Goal: Information Seeking & Learning: Learn about a topic

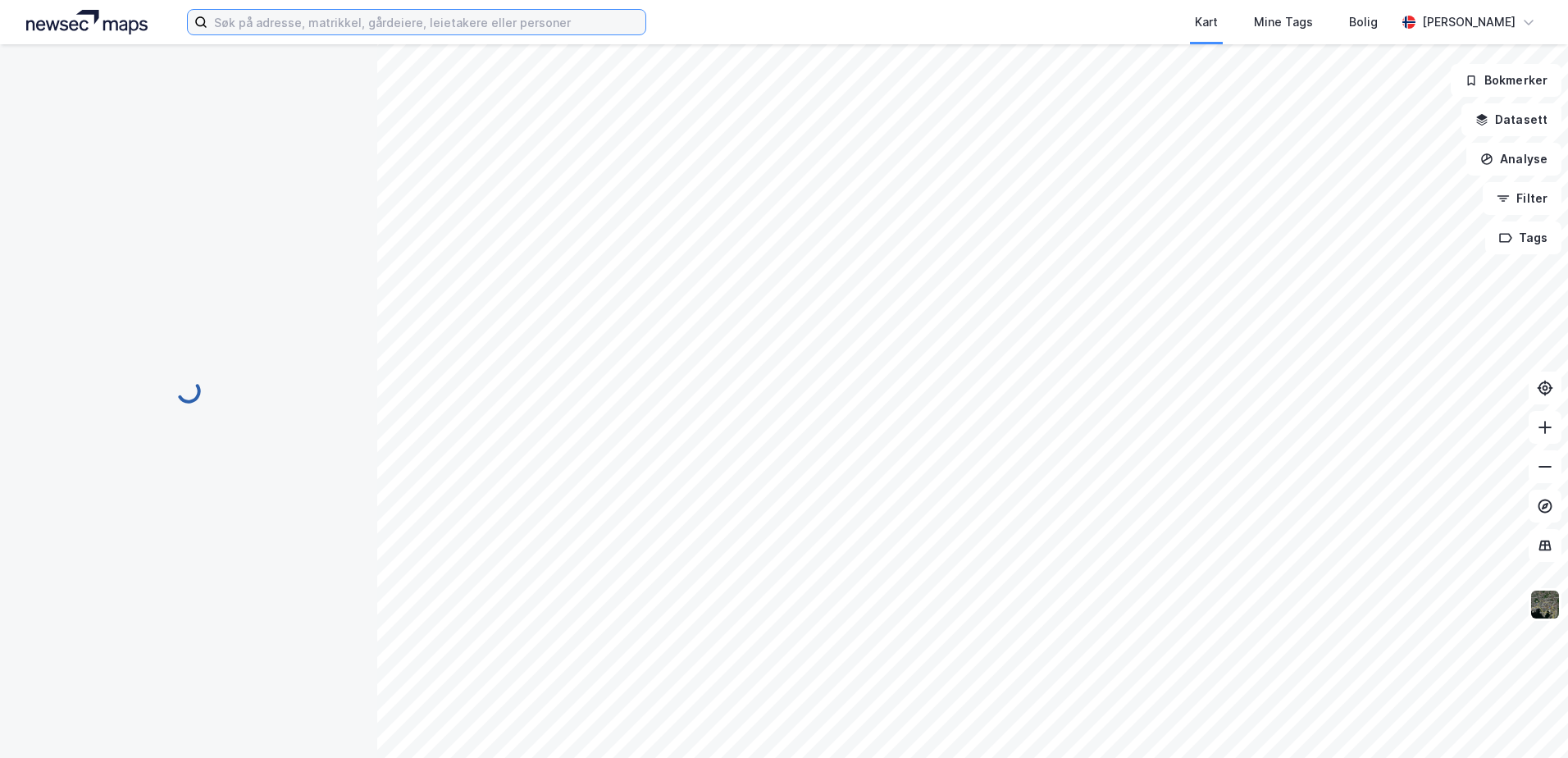
click at [376, 19] on input at bounding box center [426, 22] width 438 height 25
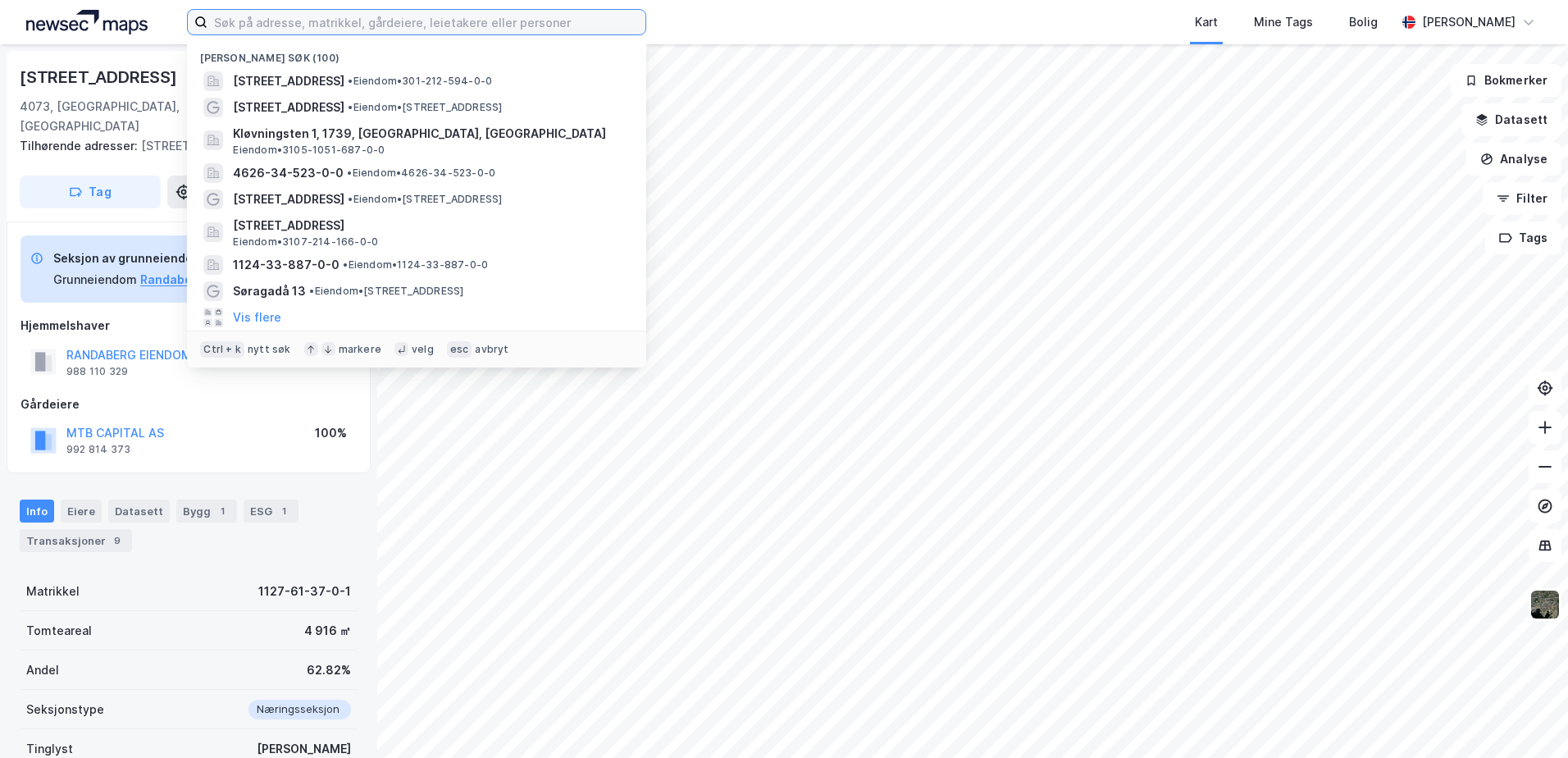
paste input "Refsahlveien 103"
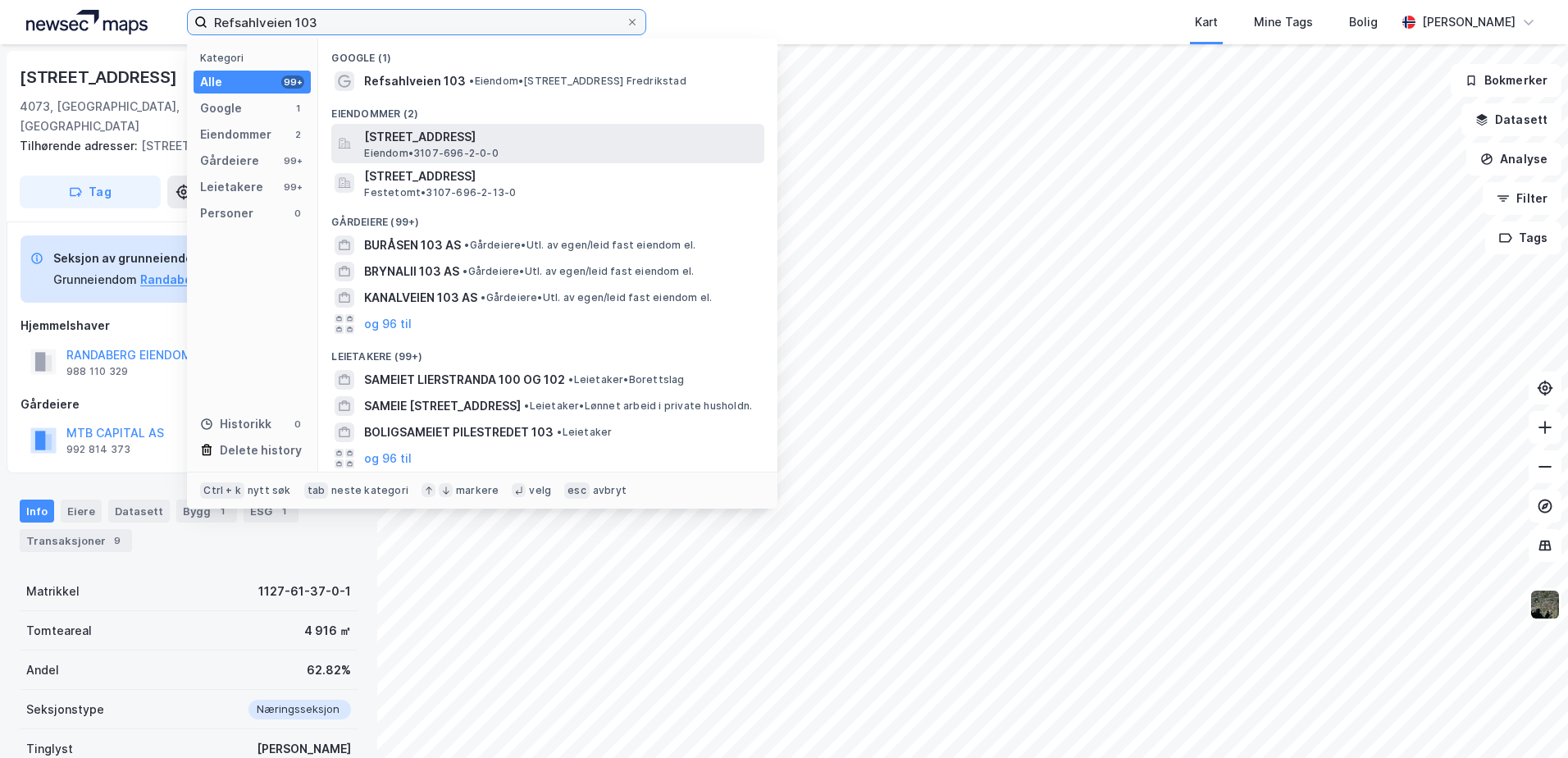
type input "Refsahlveien 103"
click at [426, 142] on span "[STREET_ADDRESS]" at bounding box center [561, 136] width 393 height 19
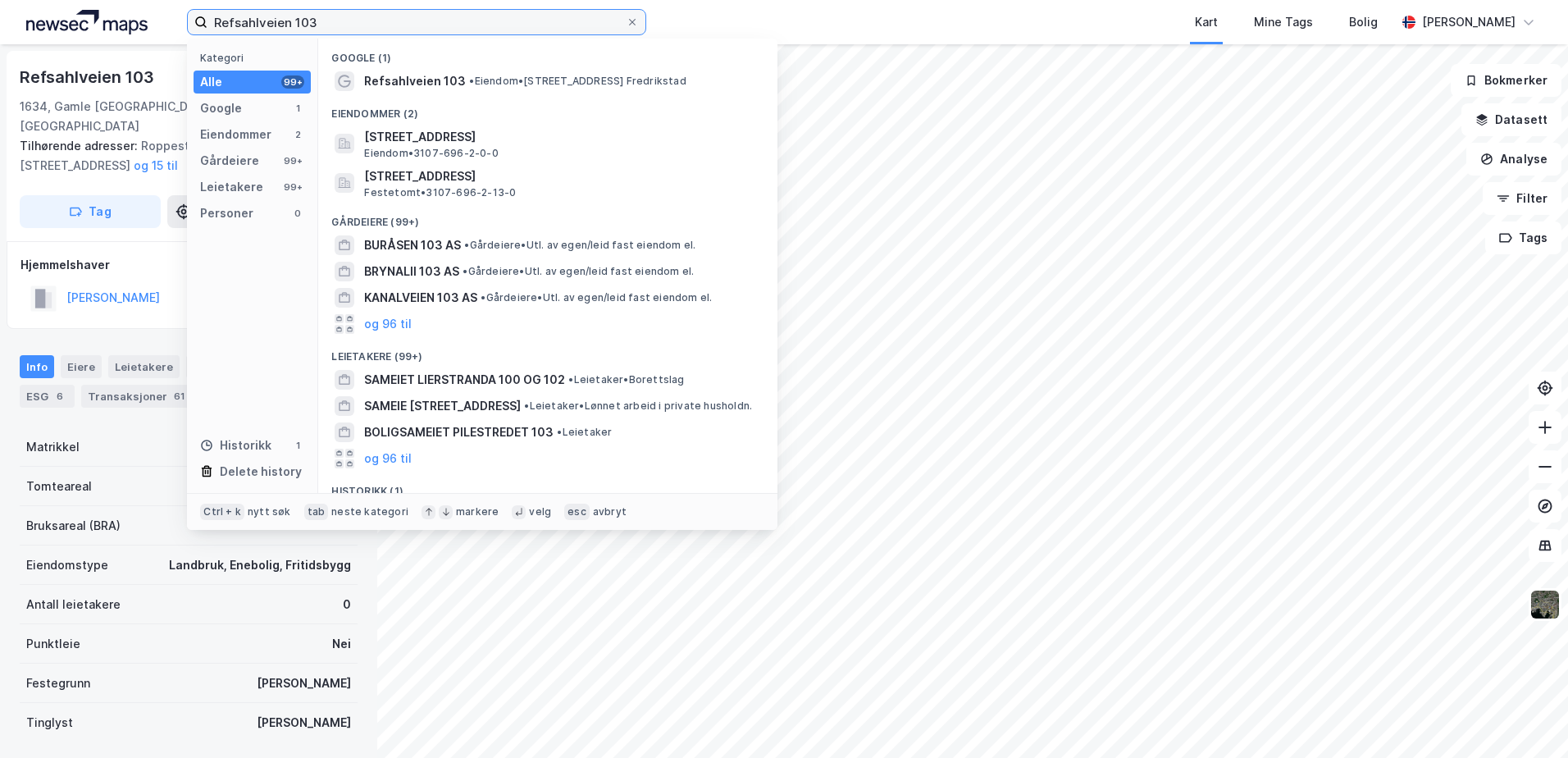
click at [360, 16] on input "Refsahlveien 103" at bounding box center [416, 22] width 418 height 25
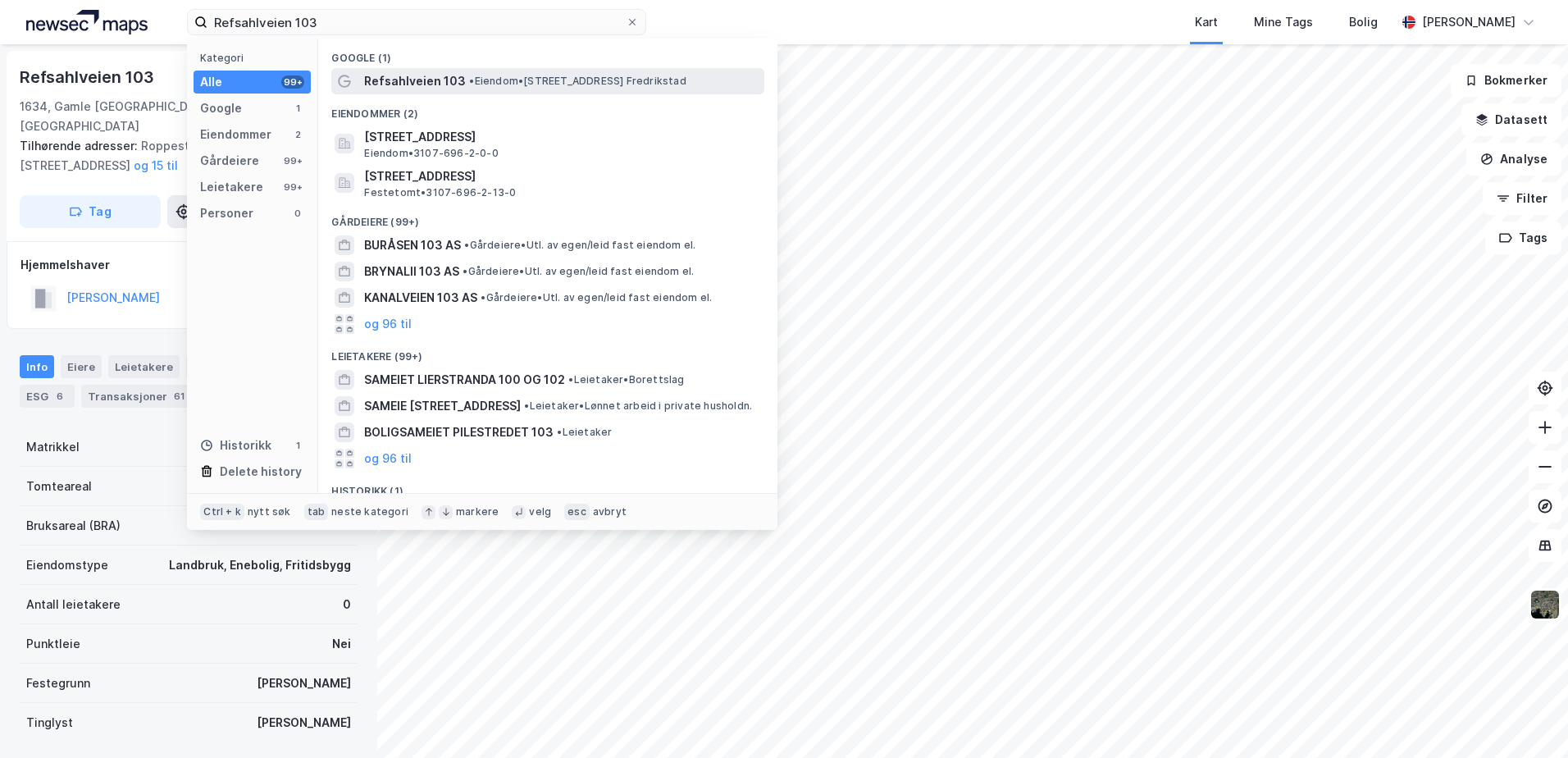
click at [470, 75] on span "•" at bounding box center [471, 81] width 5 height 12
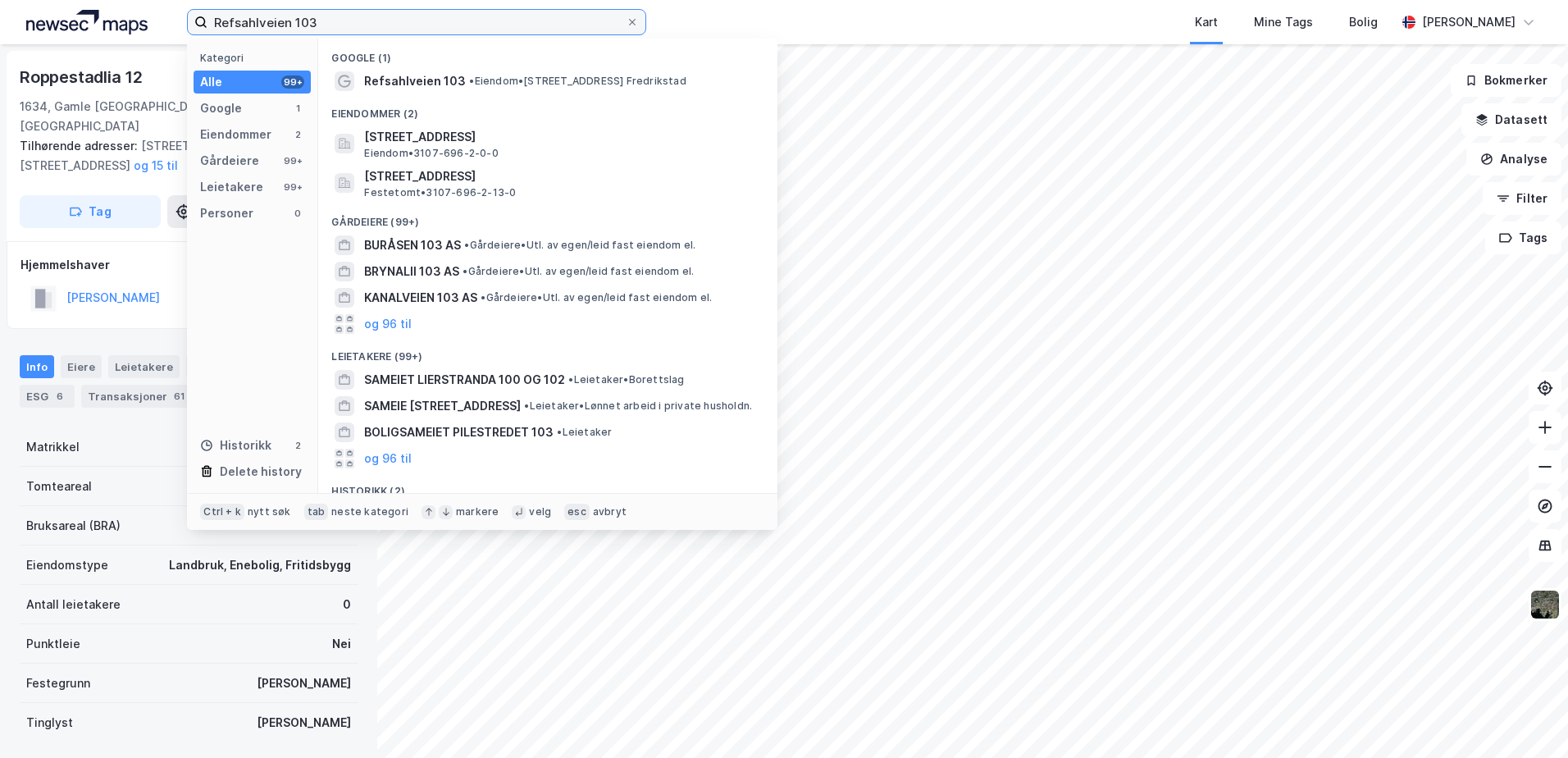
click at [373, 25] on input "Refsahlveien 103" at bounding box center [416, 22] width 418 height 25
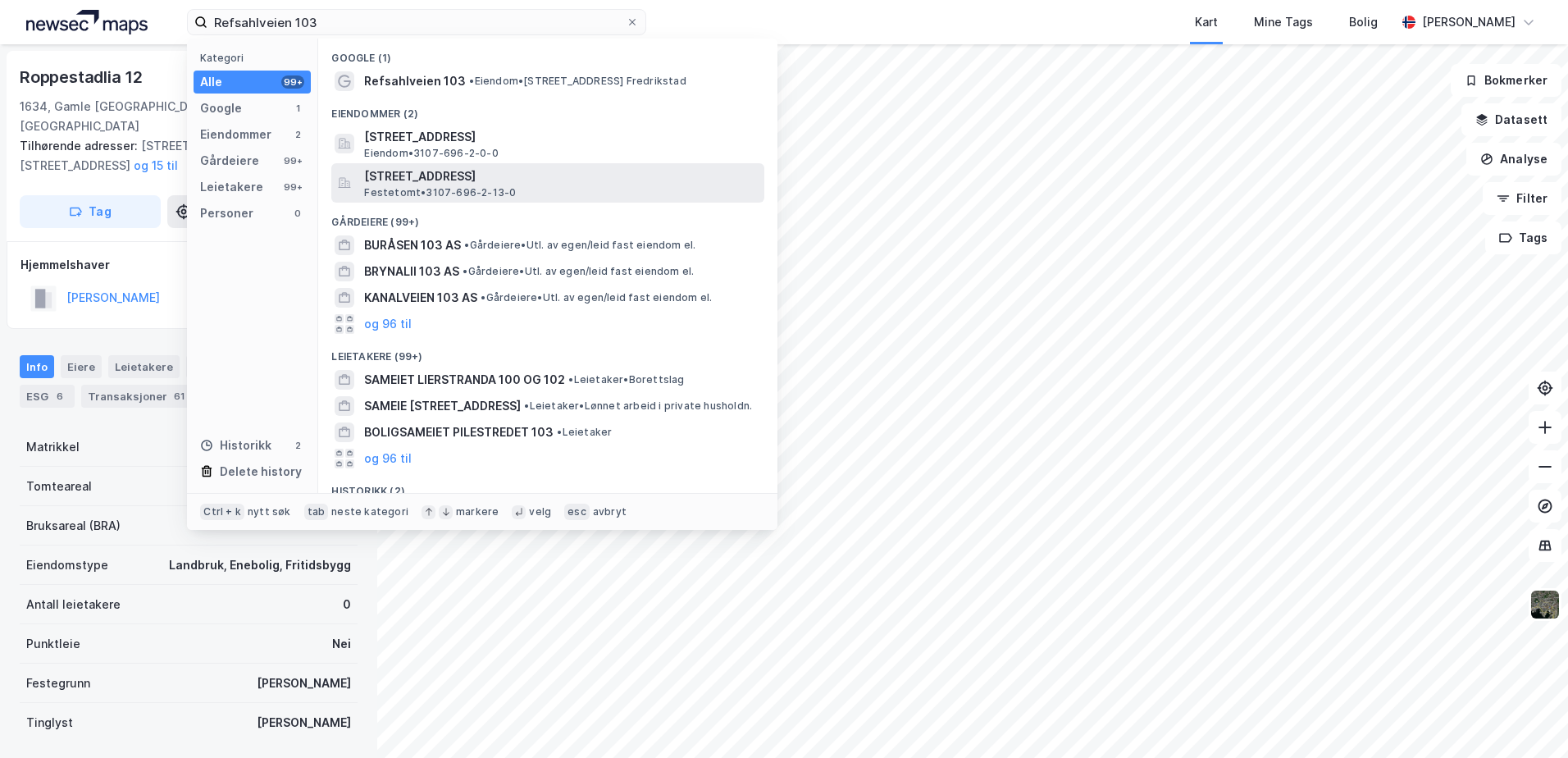
click at [405, 179] on span "[STREET_ADDRESS]" at bounding box center [561, 176] width 393 height 19
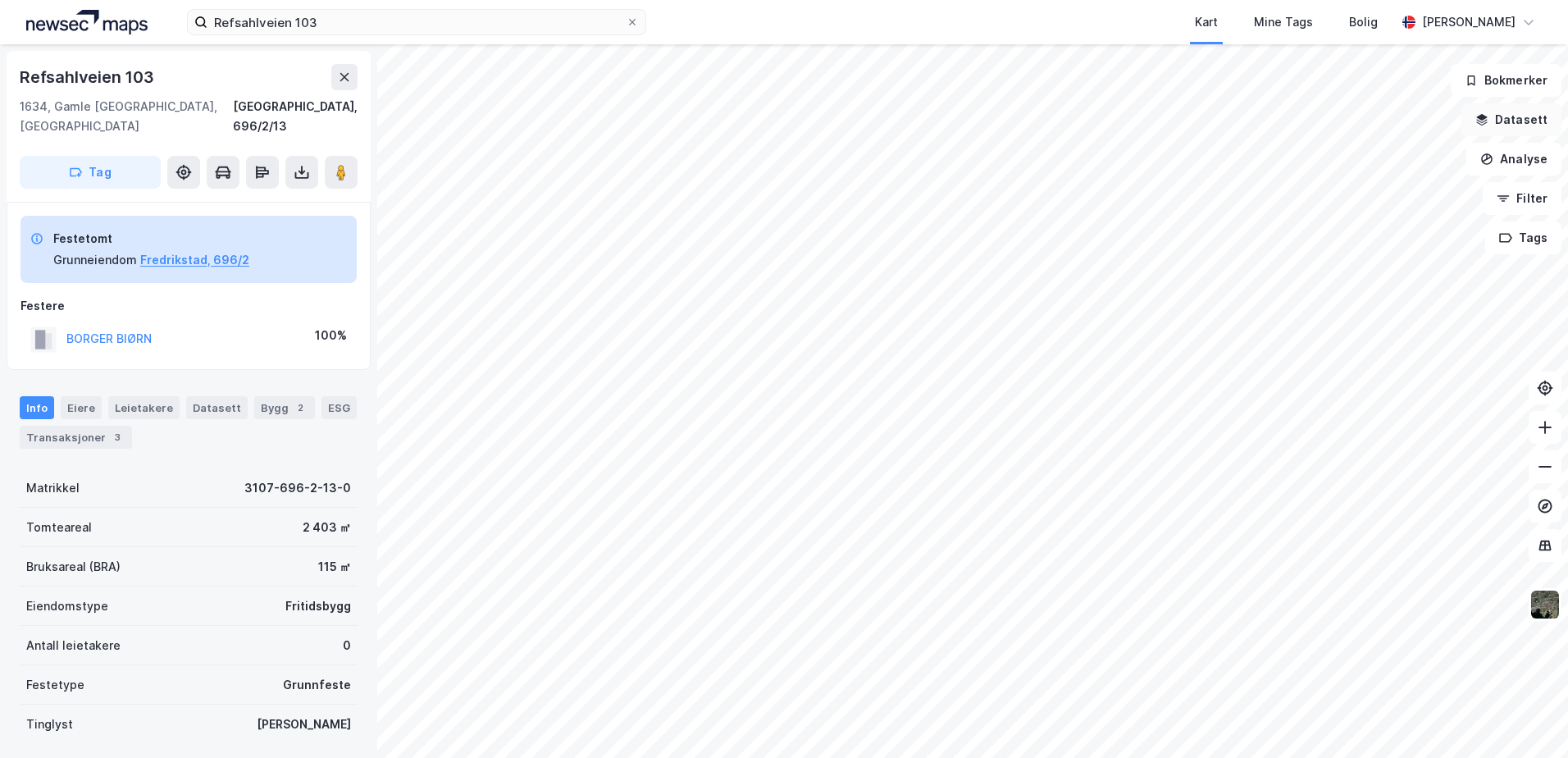
click at [1484, 115] on icon "button" at bounding box center [1482, 119] width 13 height 13
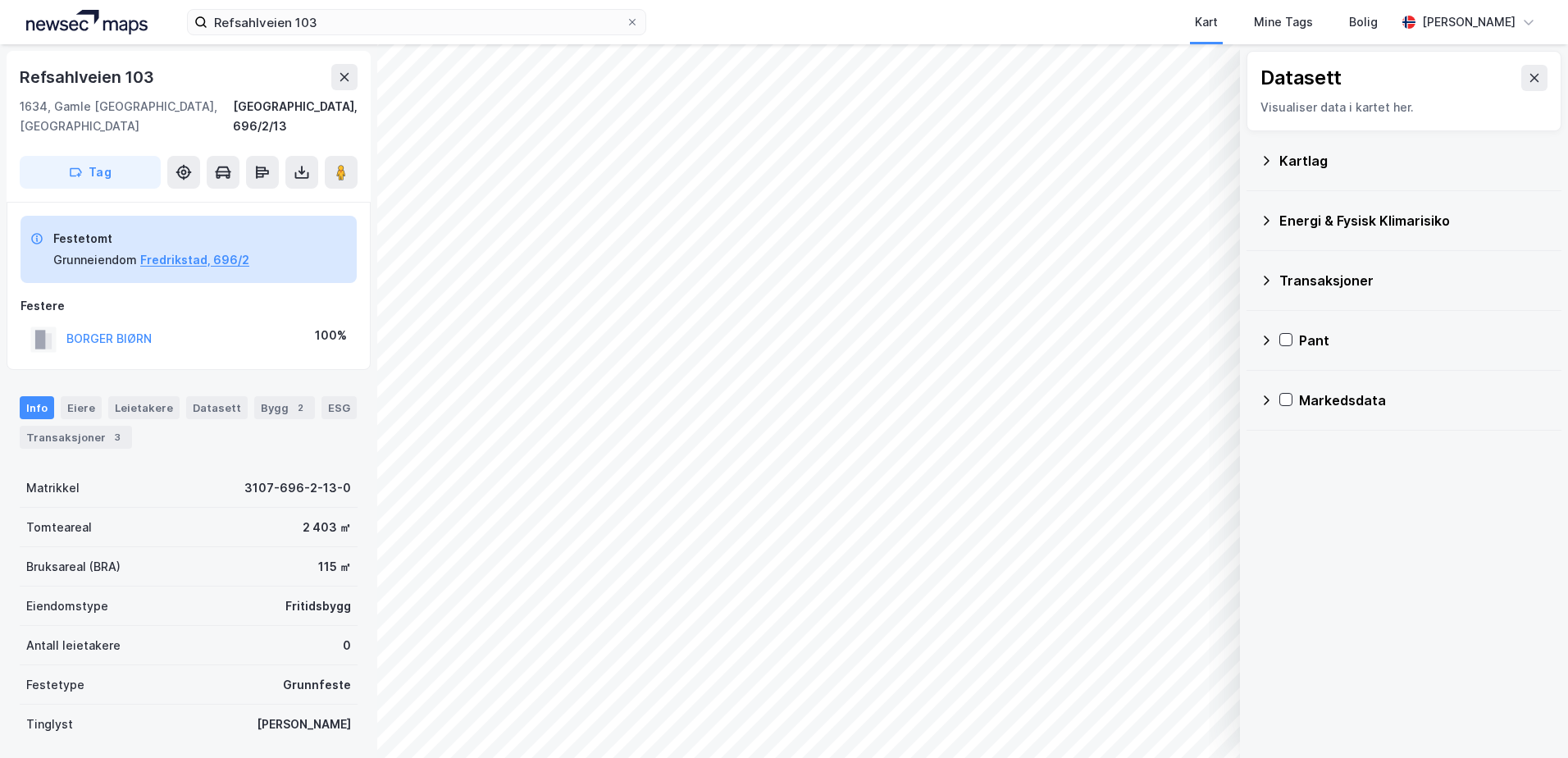
click at [1271, 219] on icon at bounding box center [1266, 220] width 13 height 13
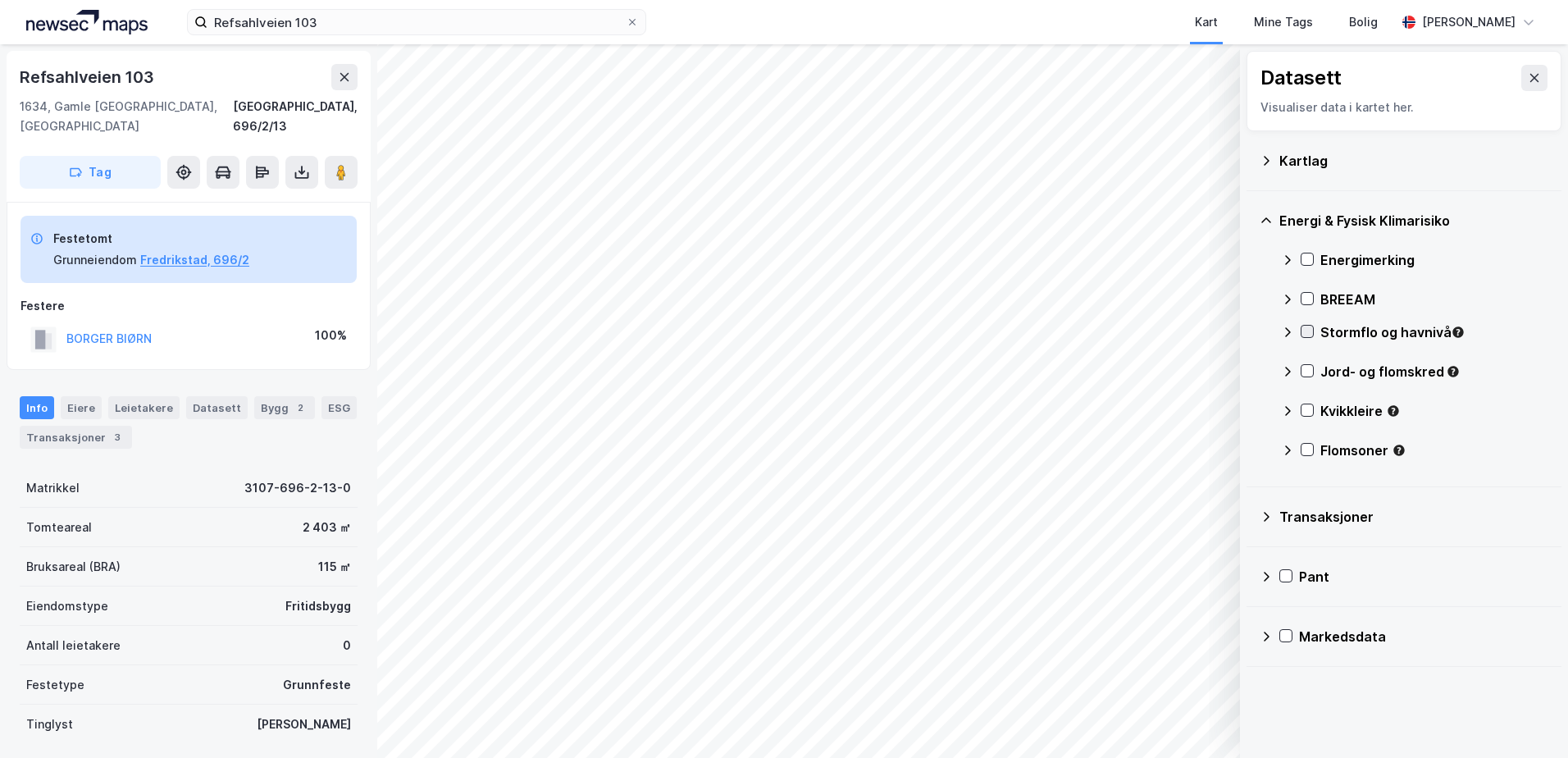
click at [1303, 329] on icon at bounding box center [1307, 331] width 11 height 11
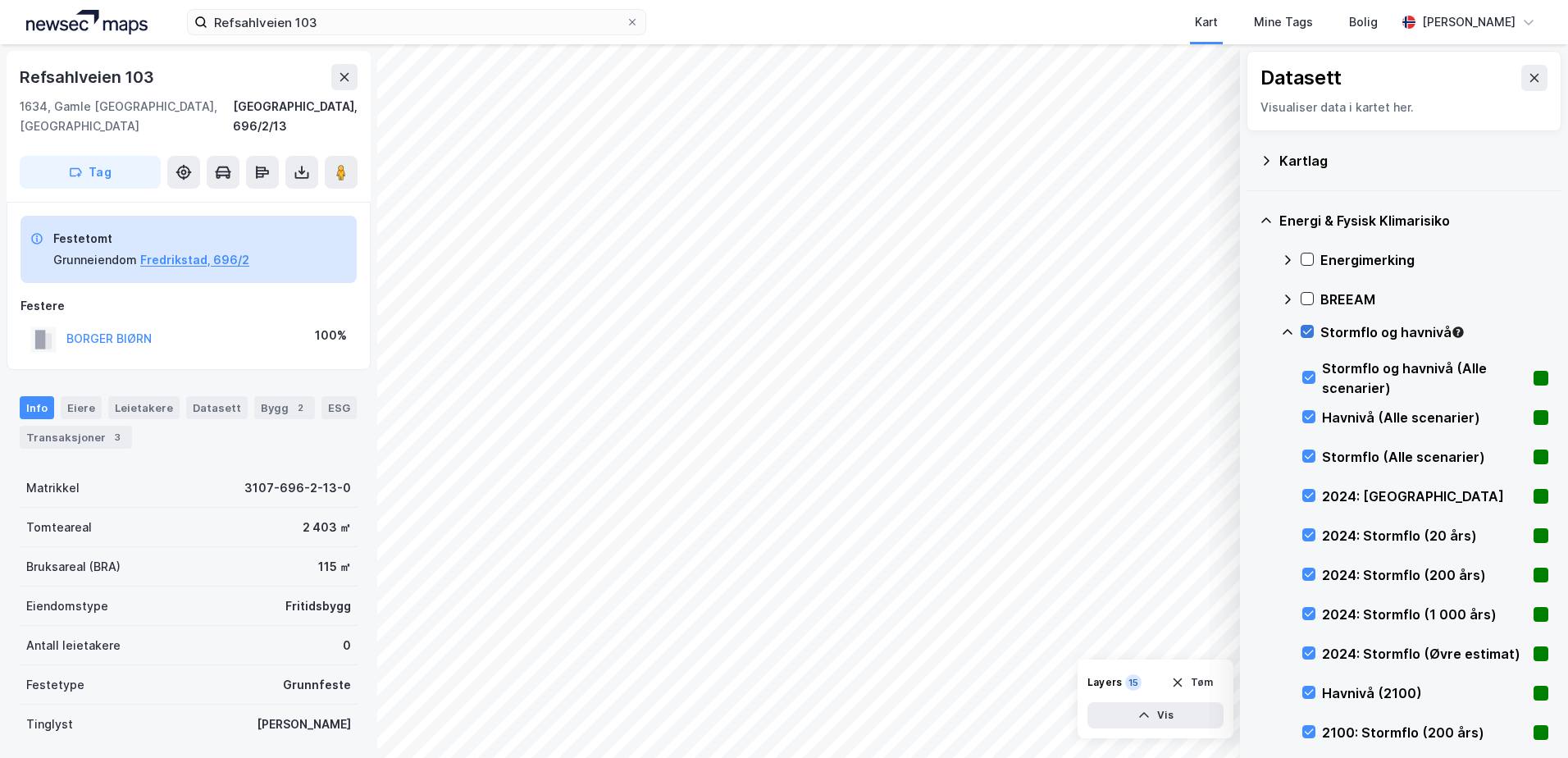
click at [1303, 329] on icon at bounding box center [1307, 331] width 11 height 11
click at [1308, 327] on icon at bounding box center [1307, 331] width 11 height 11
click at [1286, 331] on icon at bounding box center [1287, 331] width 10 height 6
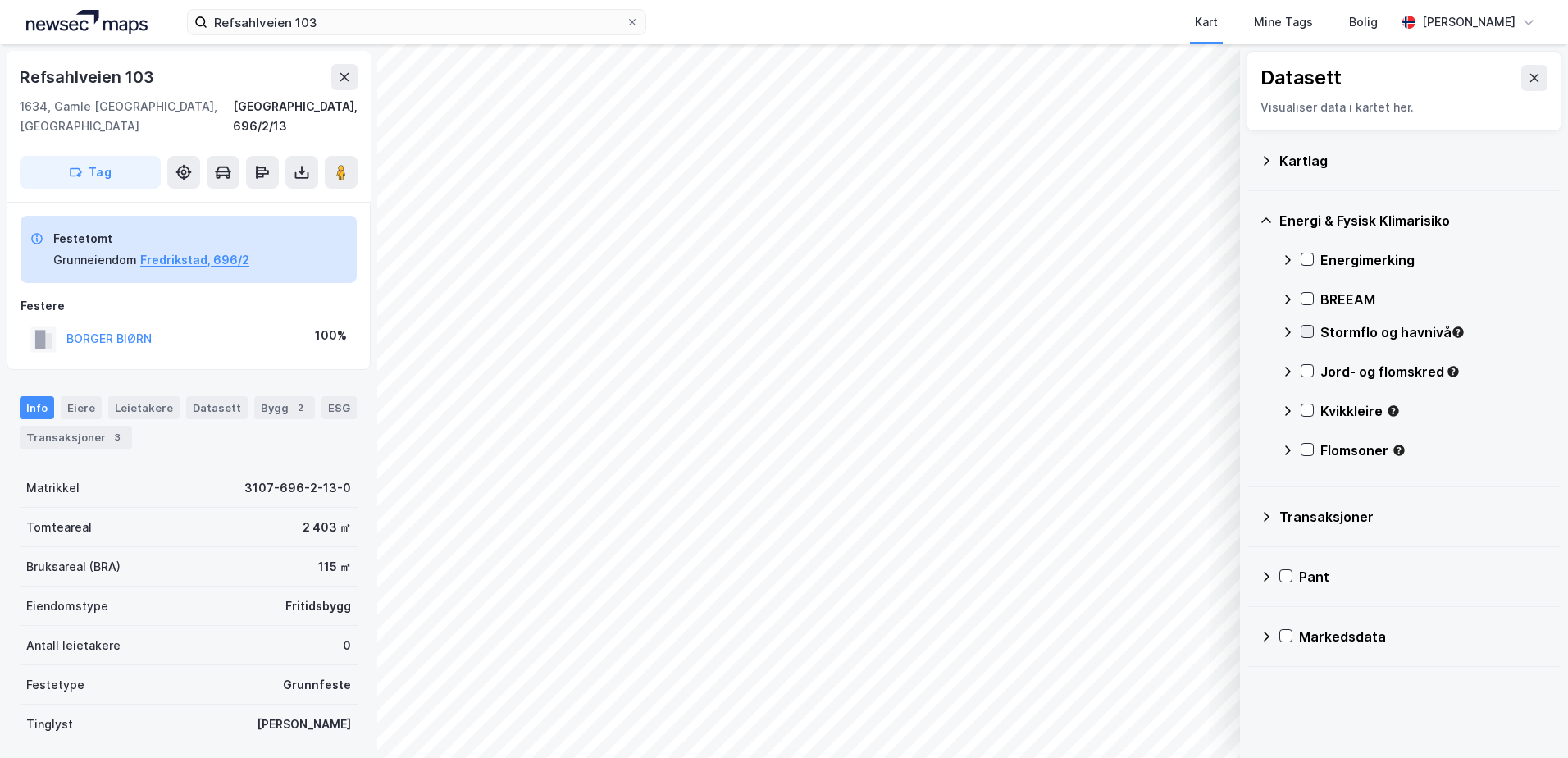
click at [1310, 329] on icon at bounding box center [1307, 331] width 11 height 11
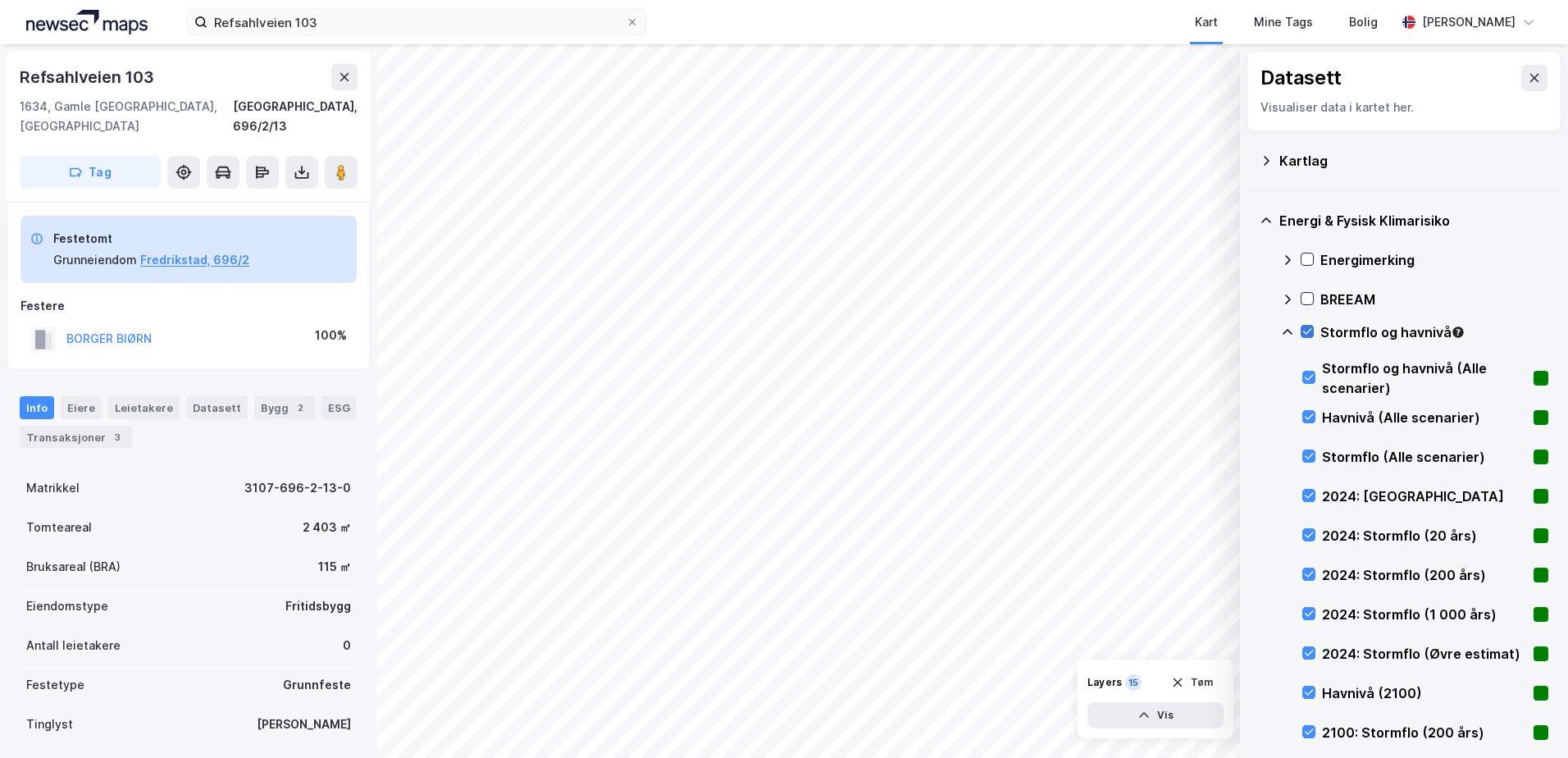
click at [1305, 331] on icon at bounding box center [1307, 331] width 11 height 11
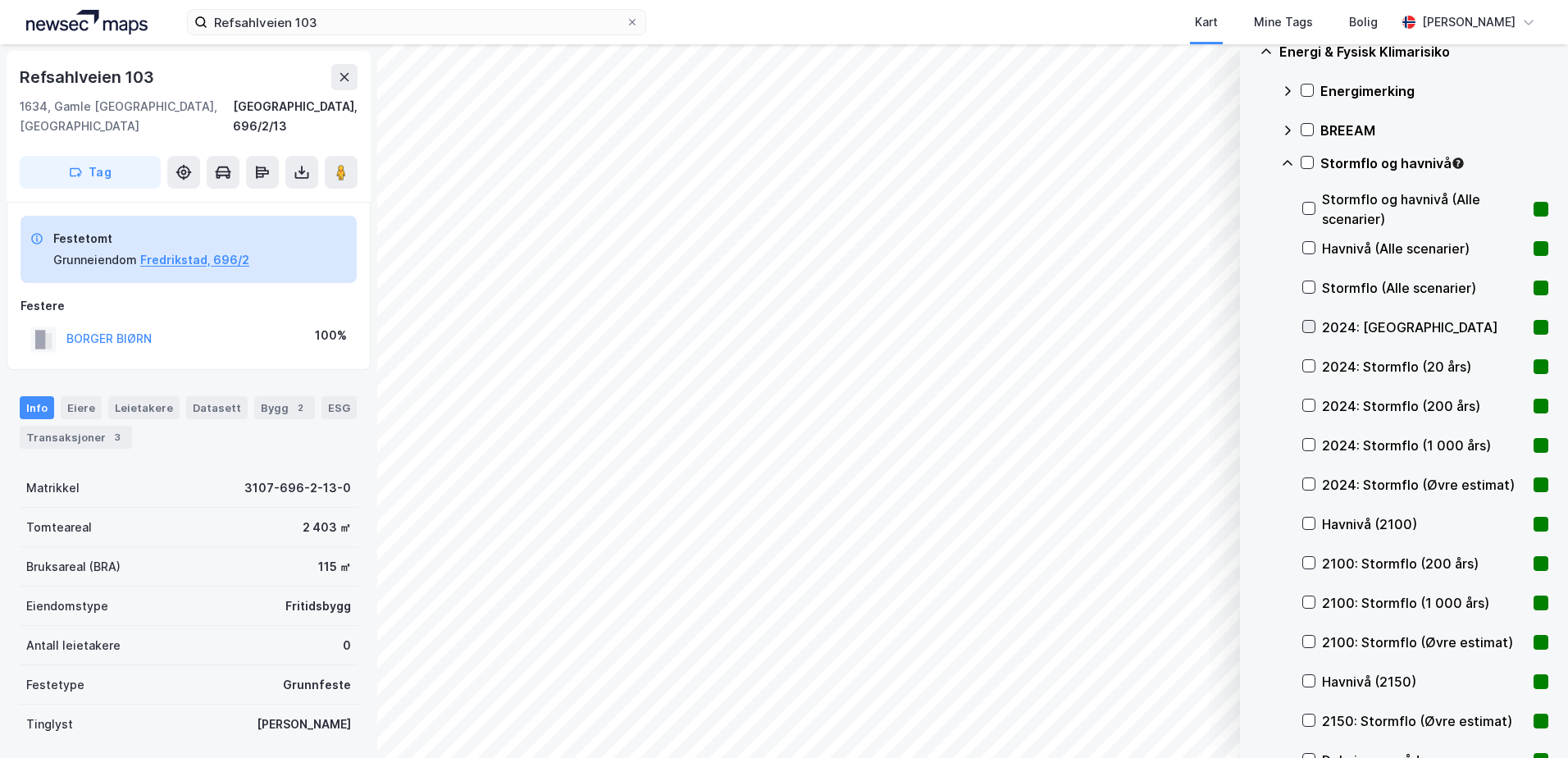
scroll to position [410, 0]
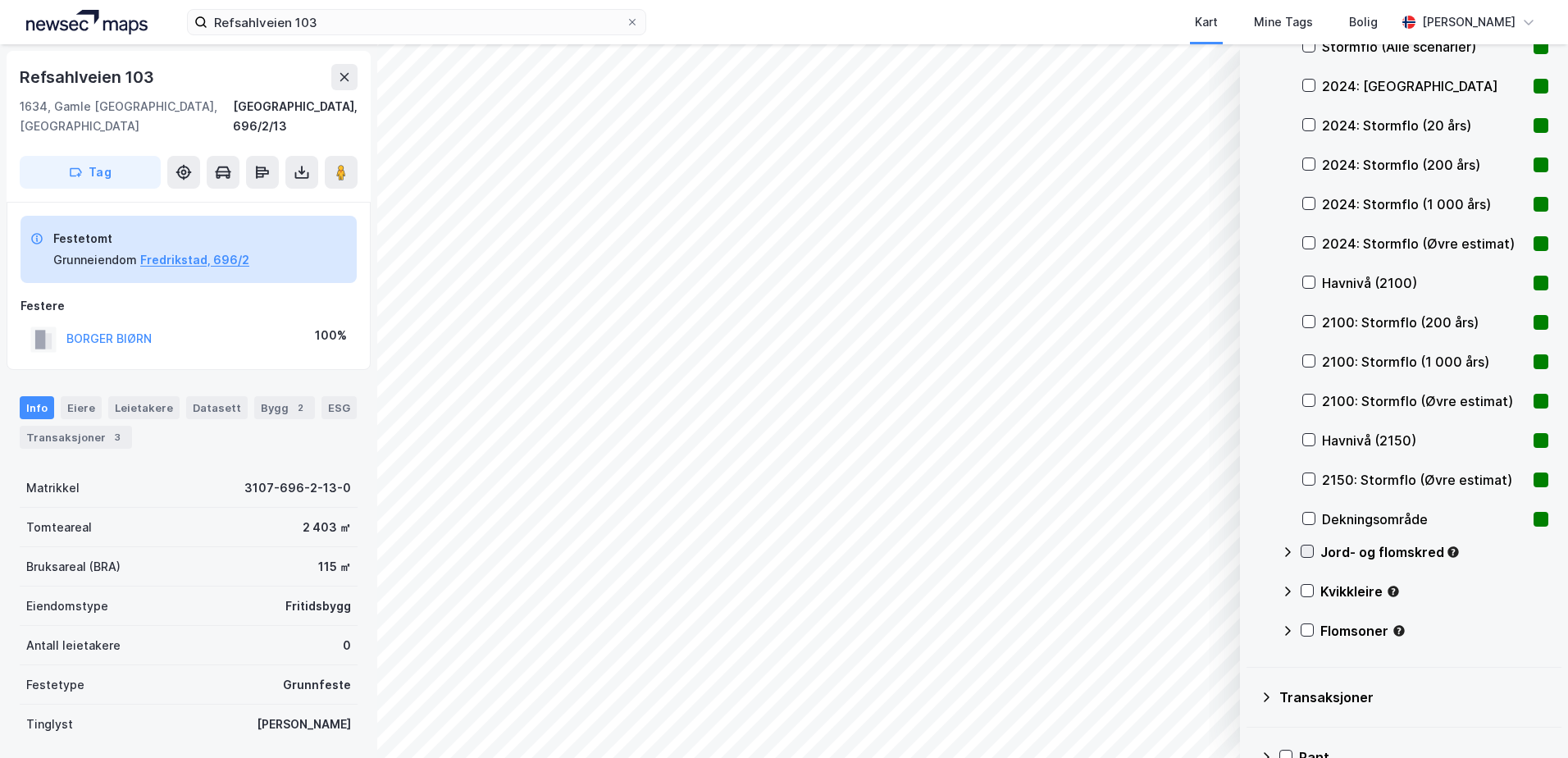
click at [1310, 556] on icon at bounding box center [1307, 551] width 11 height 11
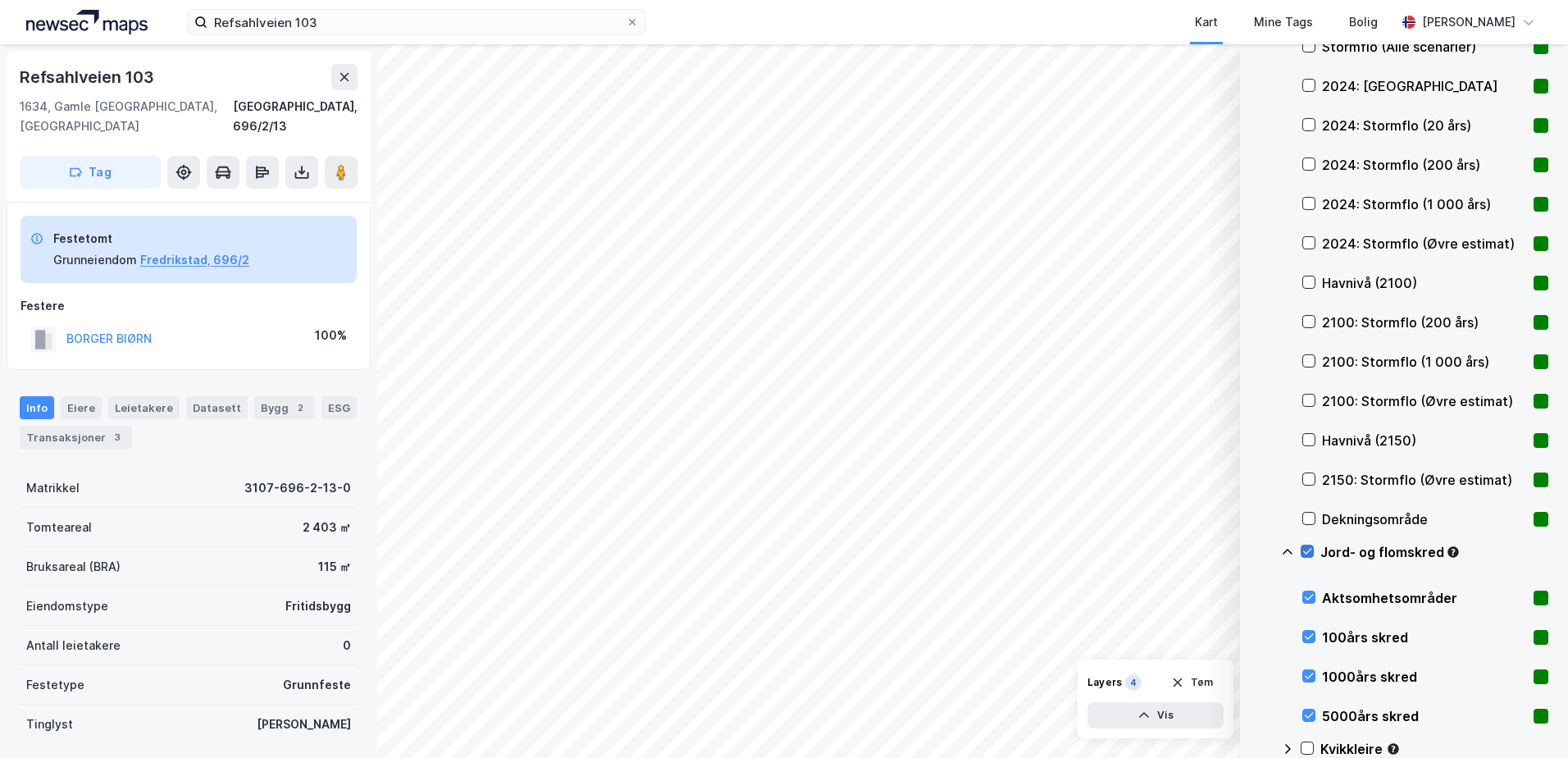
click at [1310, 556] on icon at bounding box center [1307, 551] width 11 height 11
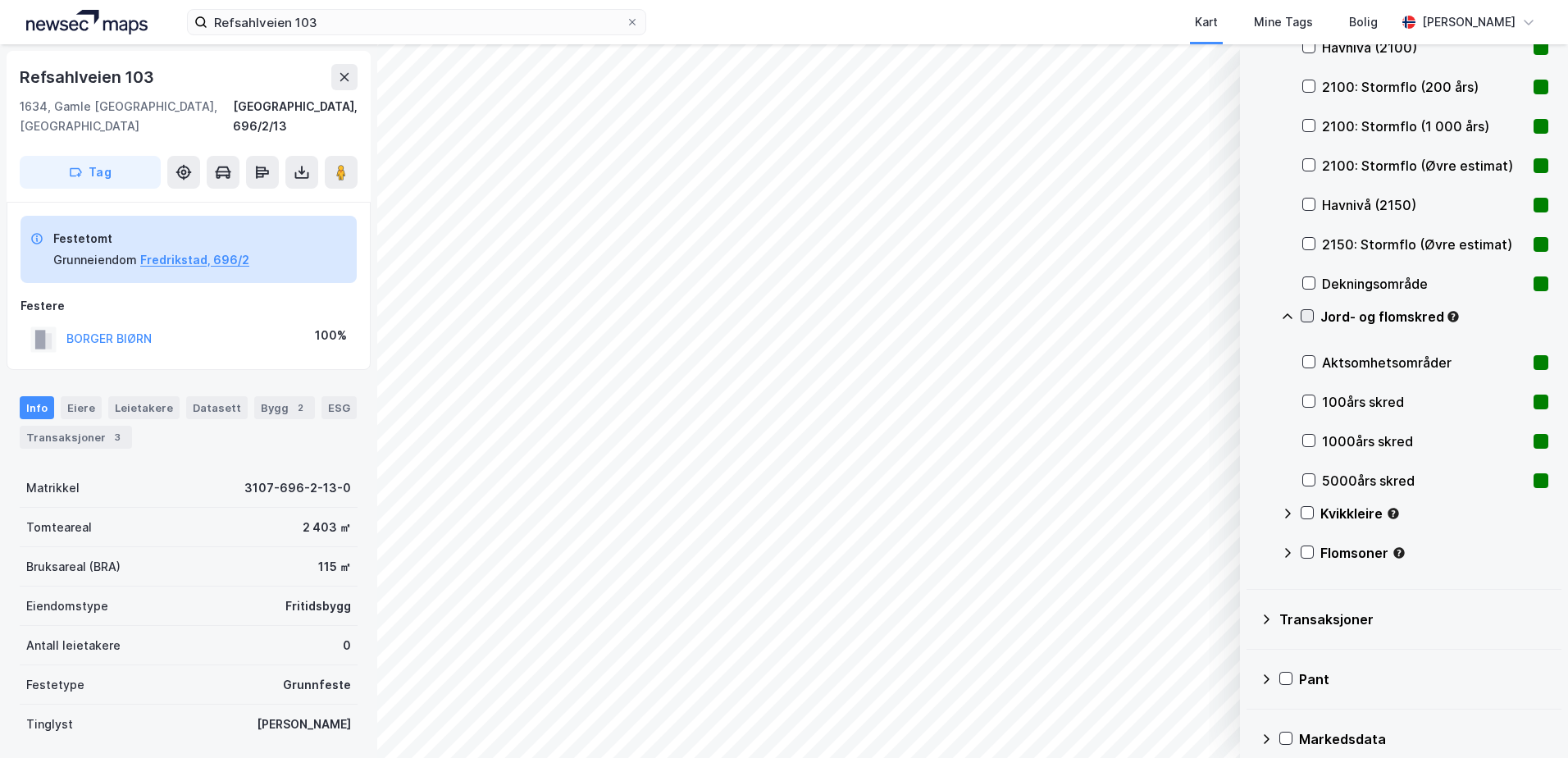
scroll to position [664, 0]
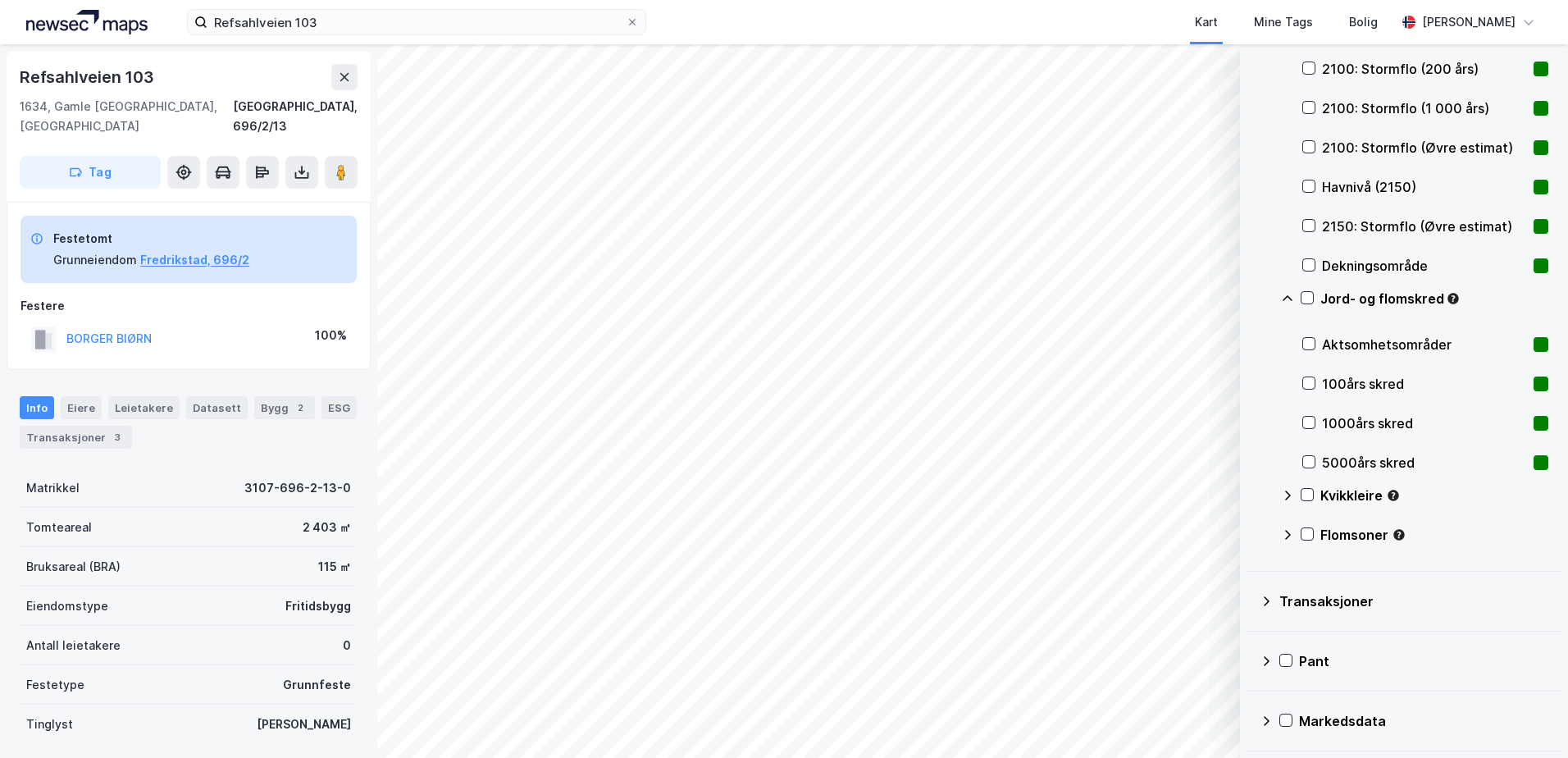
click at [1302, 487] on div "Kvikkleire" at bounding box center [1414, 502] width 267 height 40
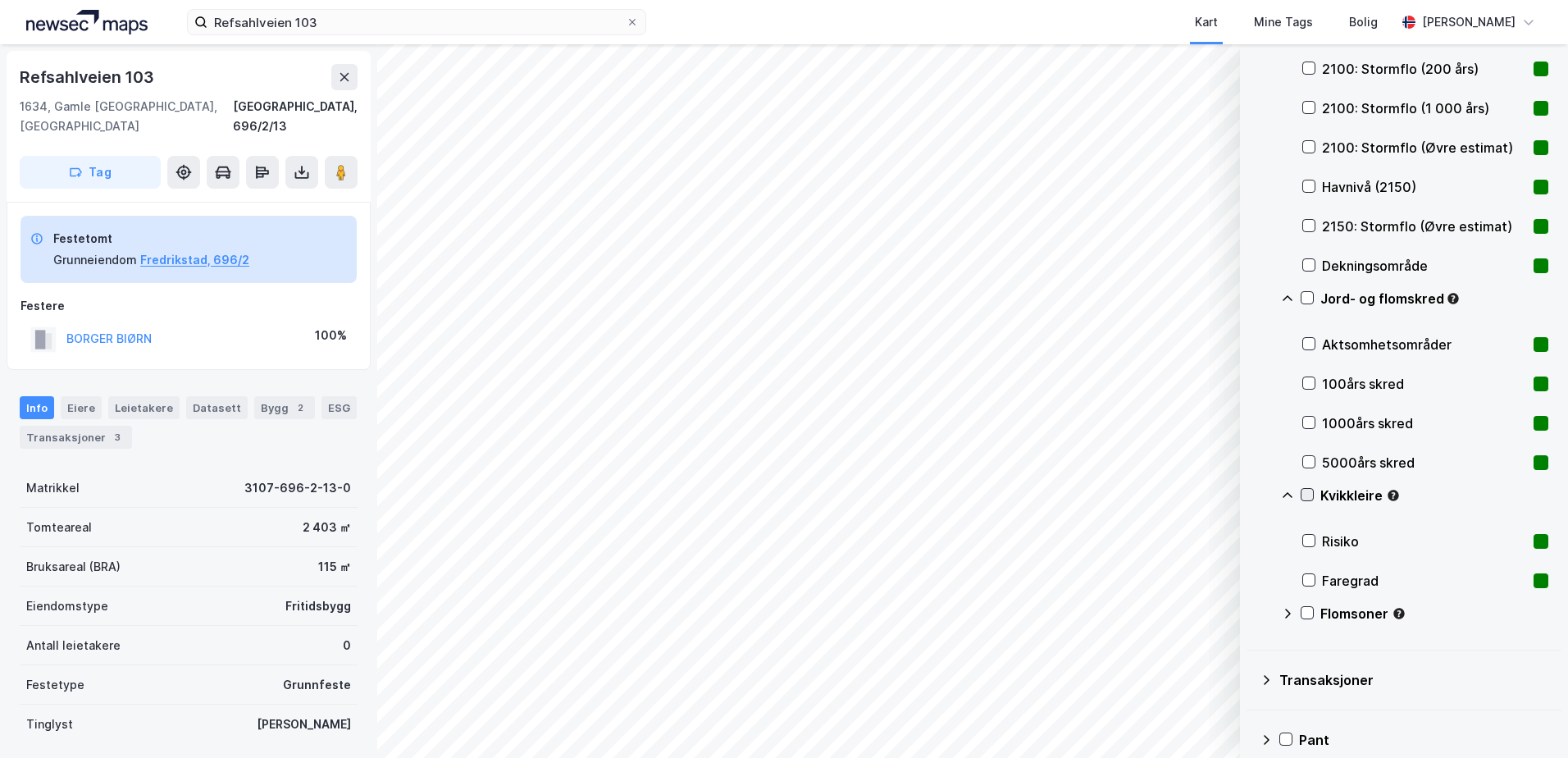
click at [1304, 494] on icon at bounding box center [1307, 494] width 11 height 11
click at [1308, 614] on icon at bounding box center [1307, 613] width 9 height 6
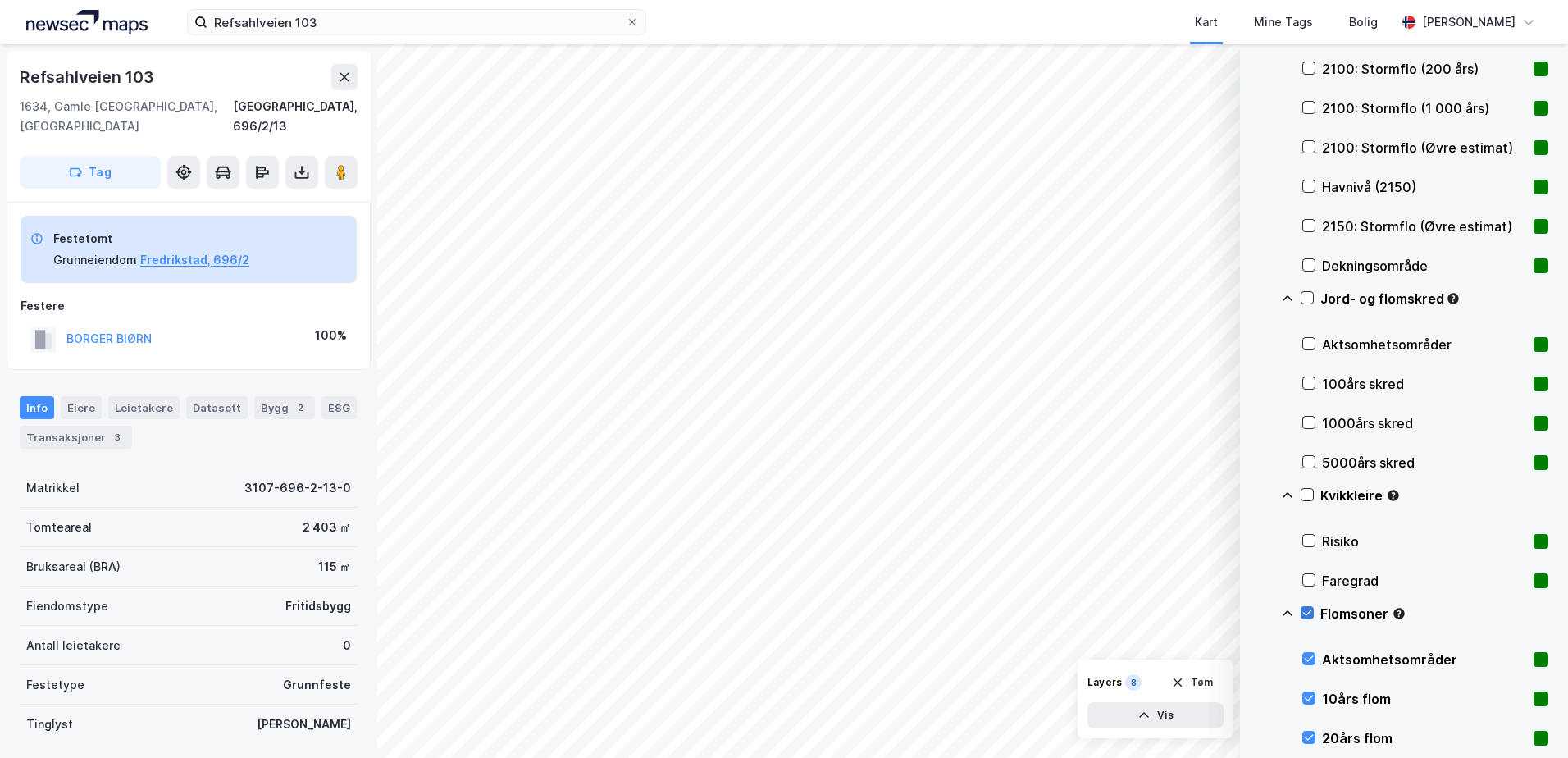
click at [1308, 614] on icon at bounding box center [1307, 613] width 9 height 6
click at [1287, 610] on icon at bounding box center [1288, 614] width 13 height 13
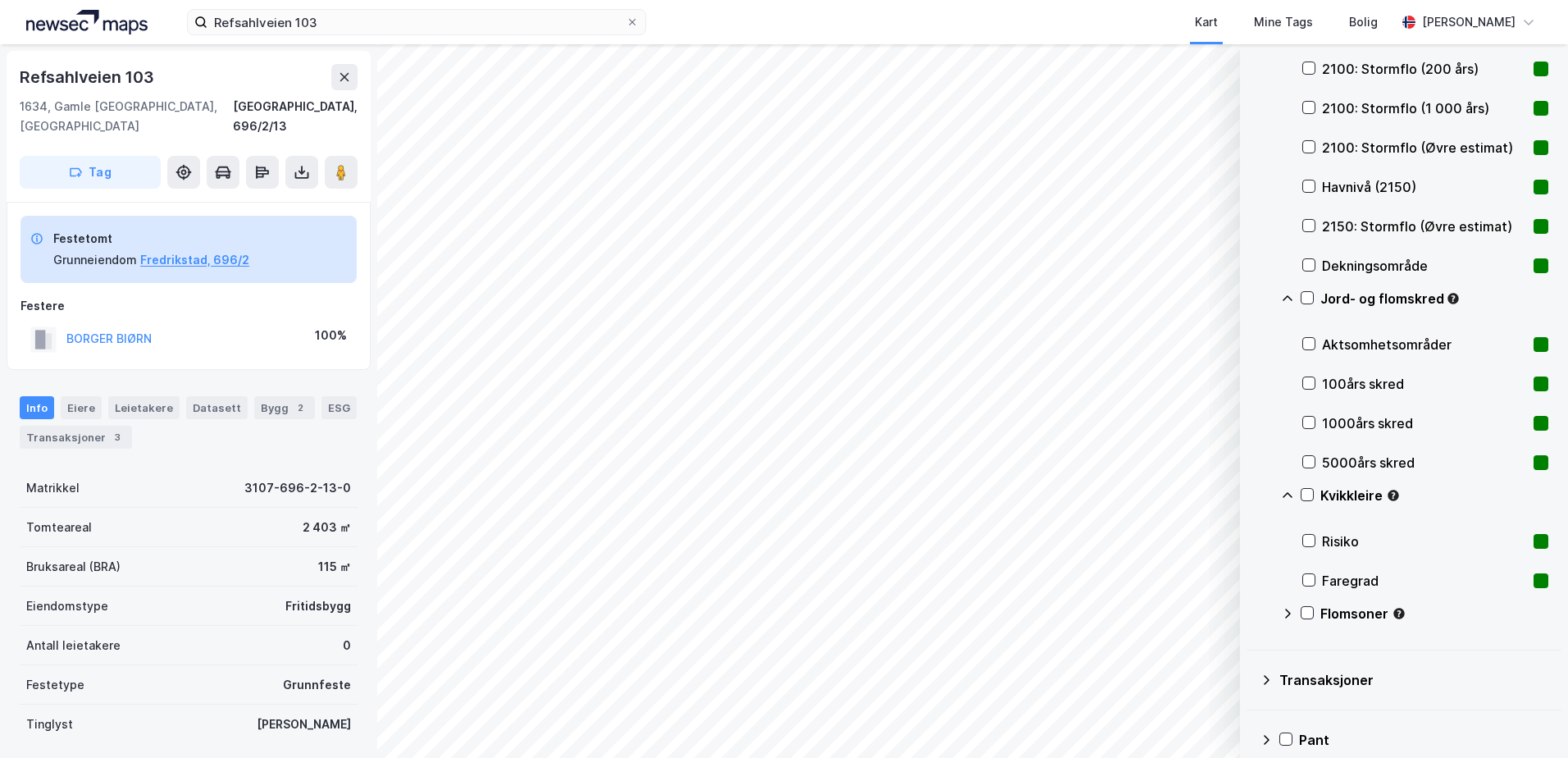
click at [1292, 496] on icon at bounding box center [1288, 495] width 13 height 13
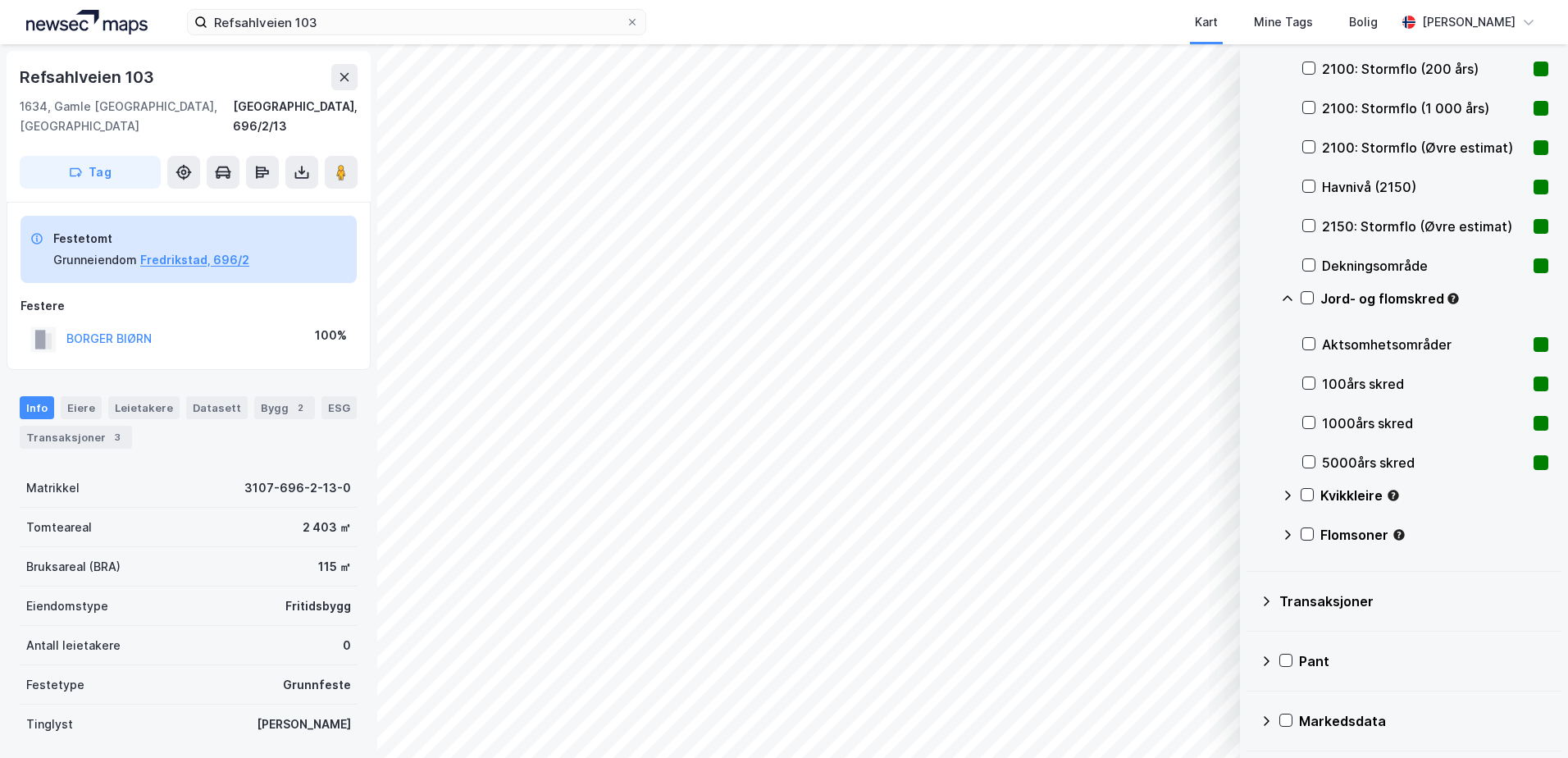
click at [1289, 304] on icon at bounding box center [1288, 299] width 13 height 13
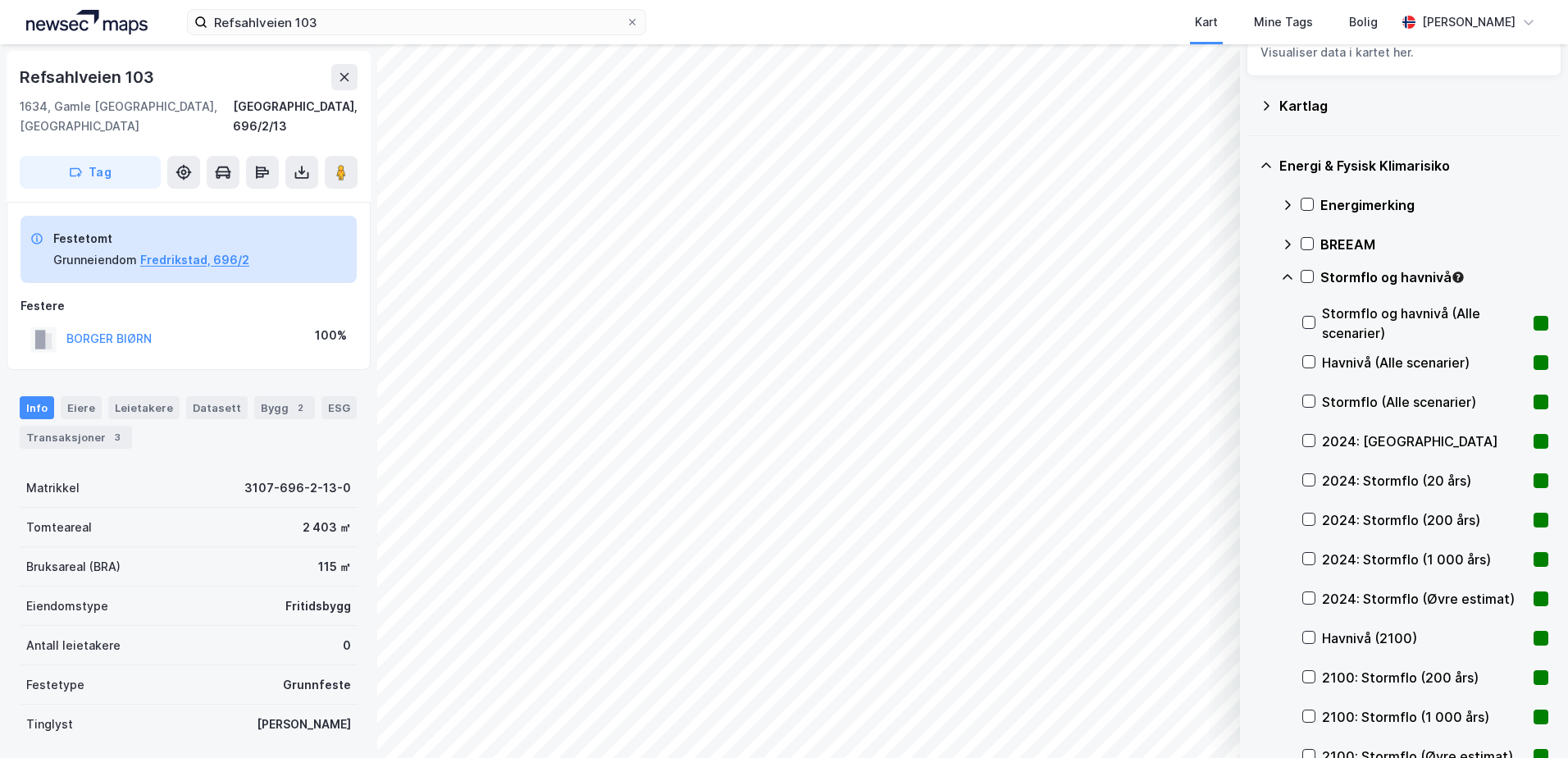
scroll to position [14, 0]
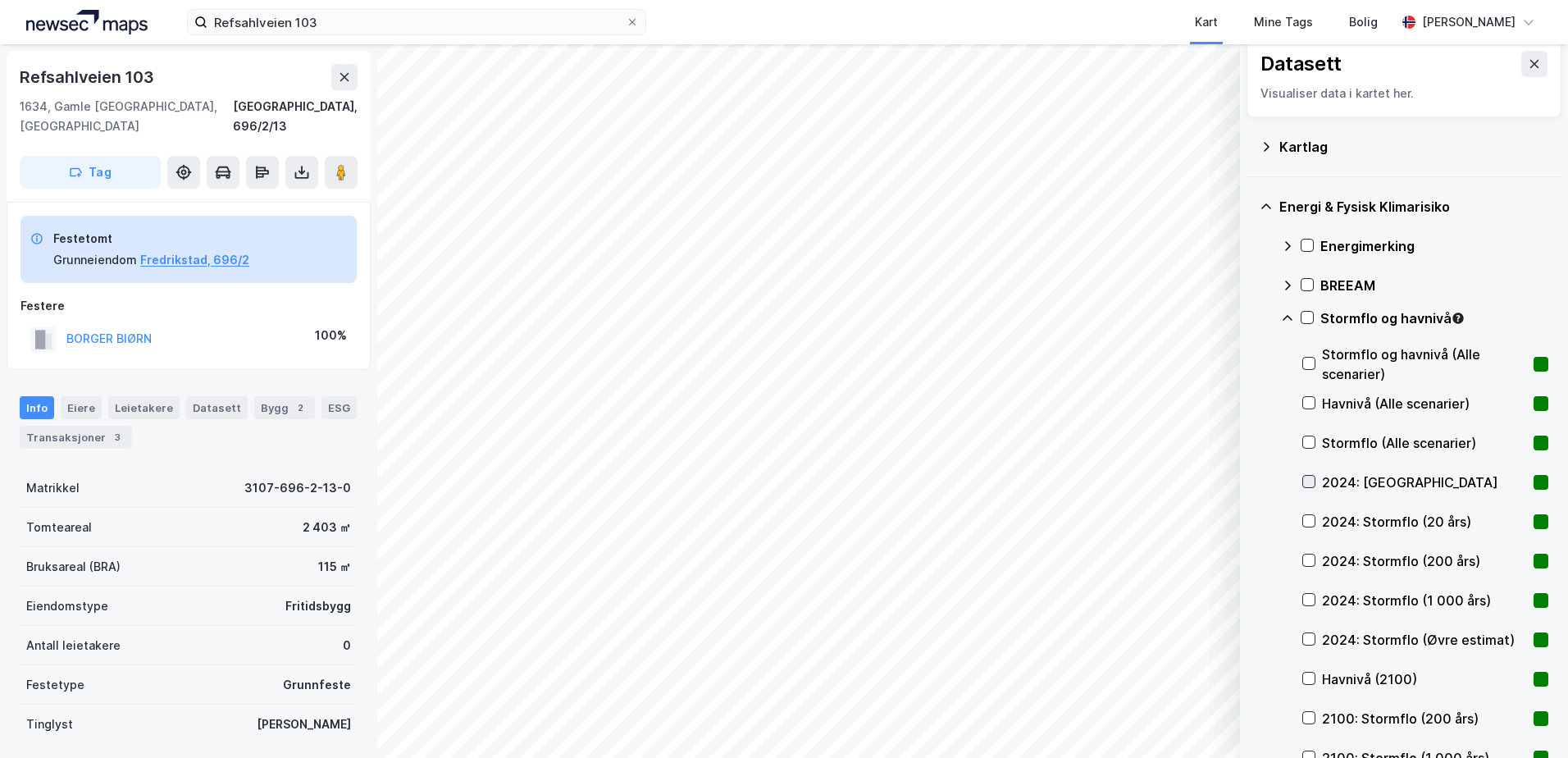
click at [1310, 480] on icon at bounding box center [1308, 481] width 11 height 11
click at [1306, 520] on icon at bounding box center [1308, 521] width 11 height 11
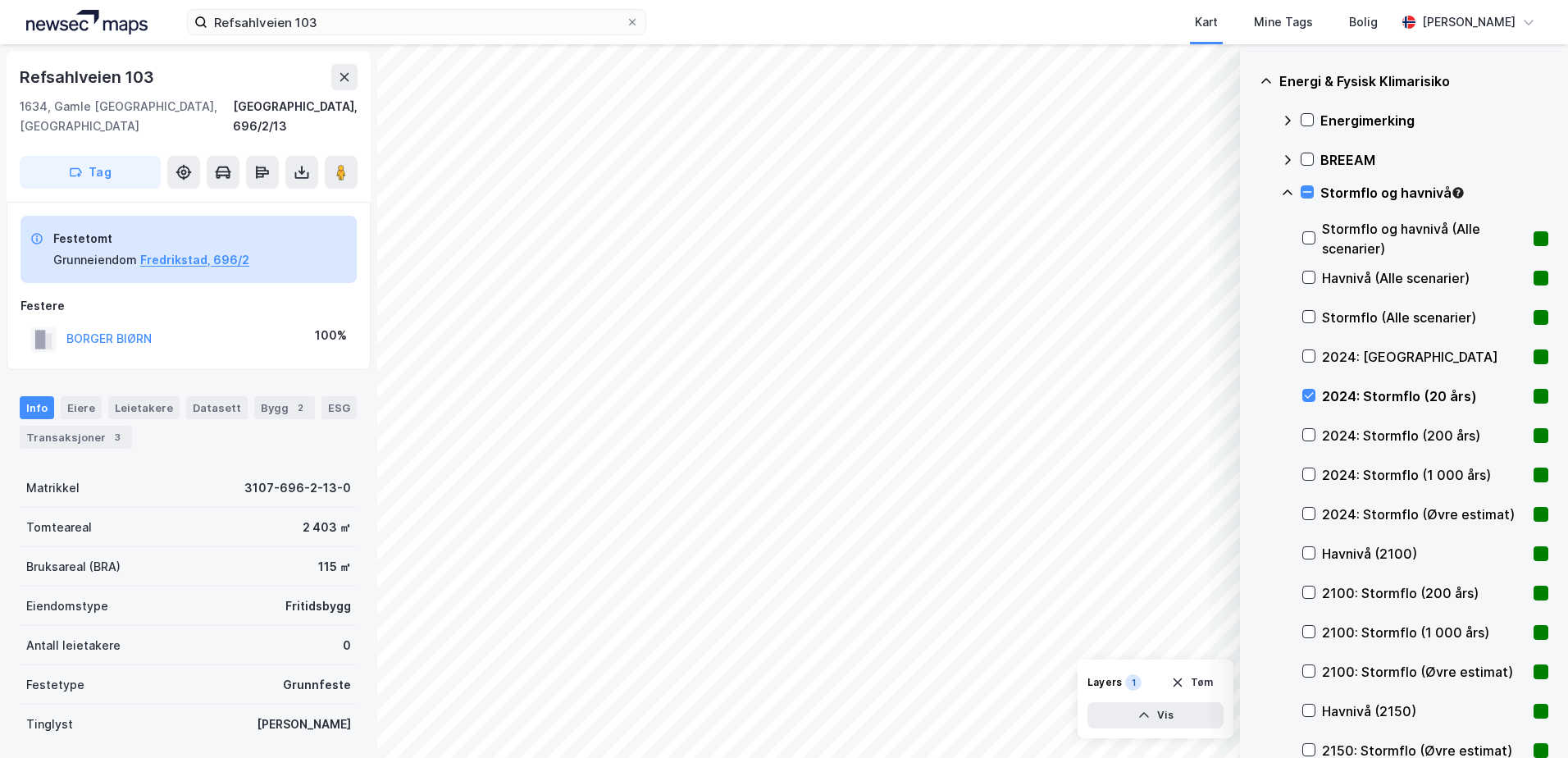
scroll to position [164, 0]
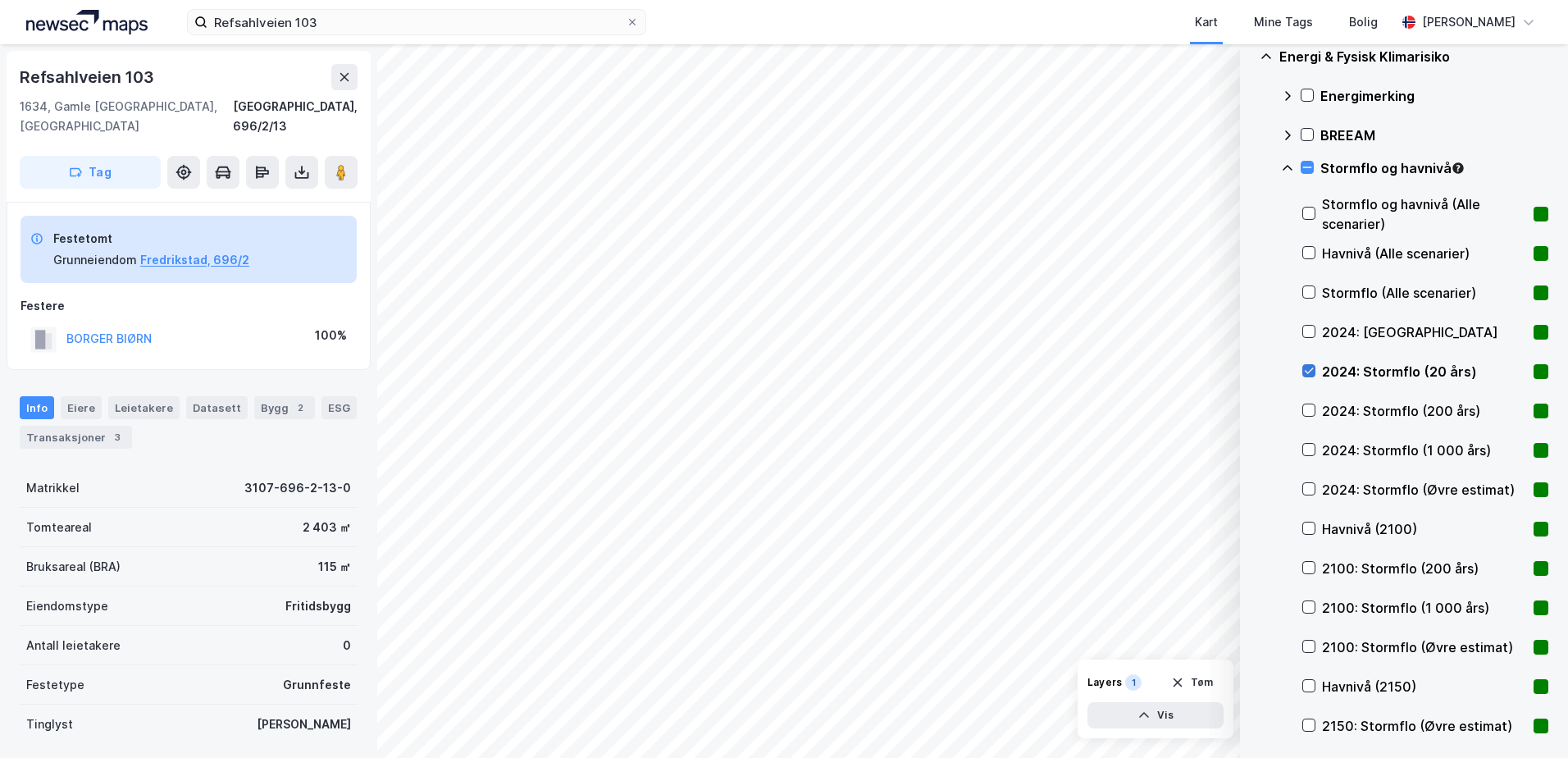
click at [1308, 368] on icon at bounding box center [1308, 370] width 11 height 11
click at [1310, 488] on icon at bounding box center [1308, 489] width 11 height 11
click at [1303, 170] on icon at bounding box center [1307, 168] width 11 height 11
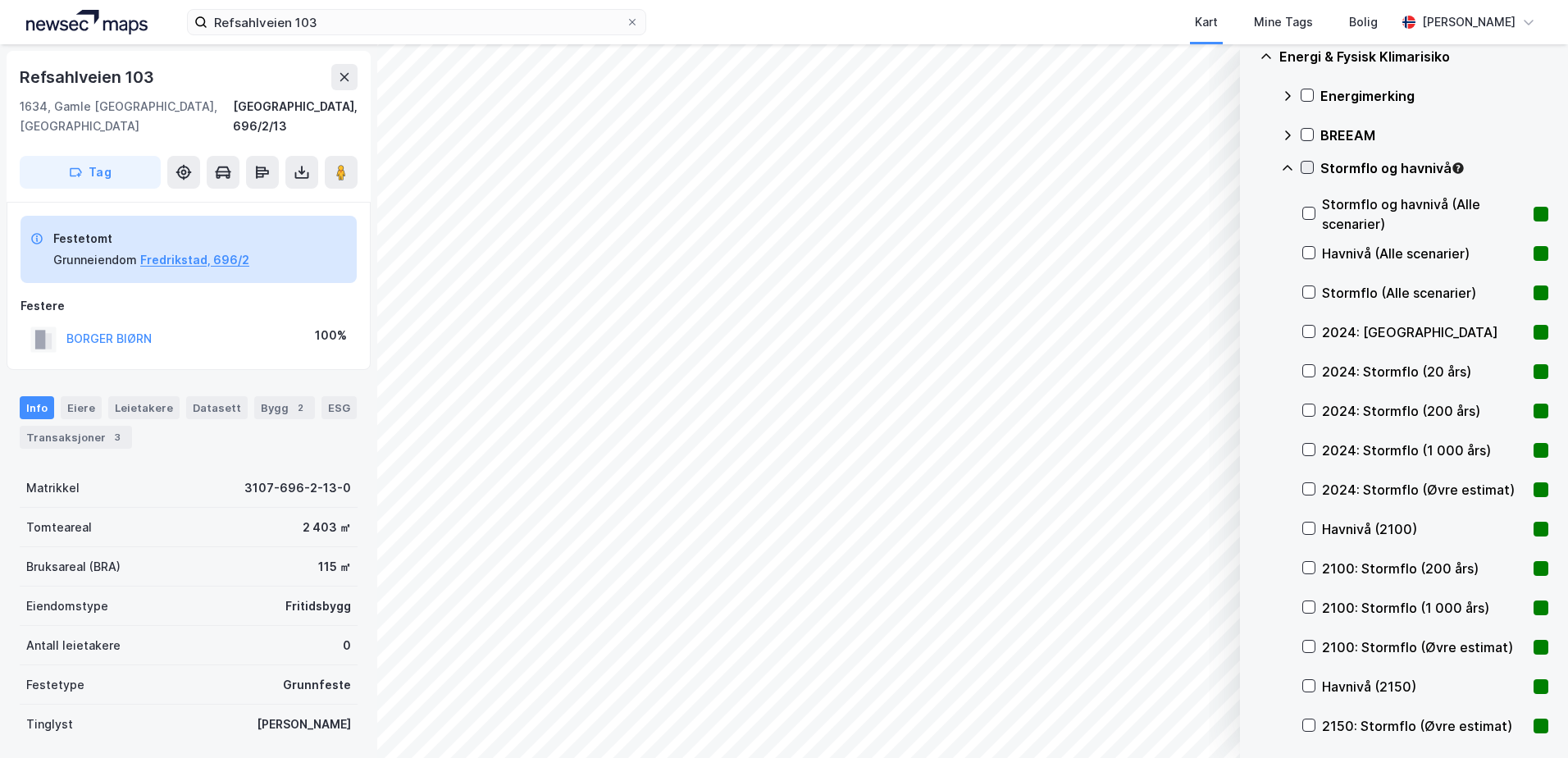
click at [1305, 170] on icon at bounding box center [1307, 168] width 11 height 11
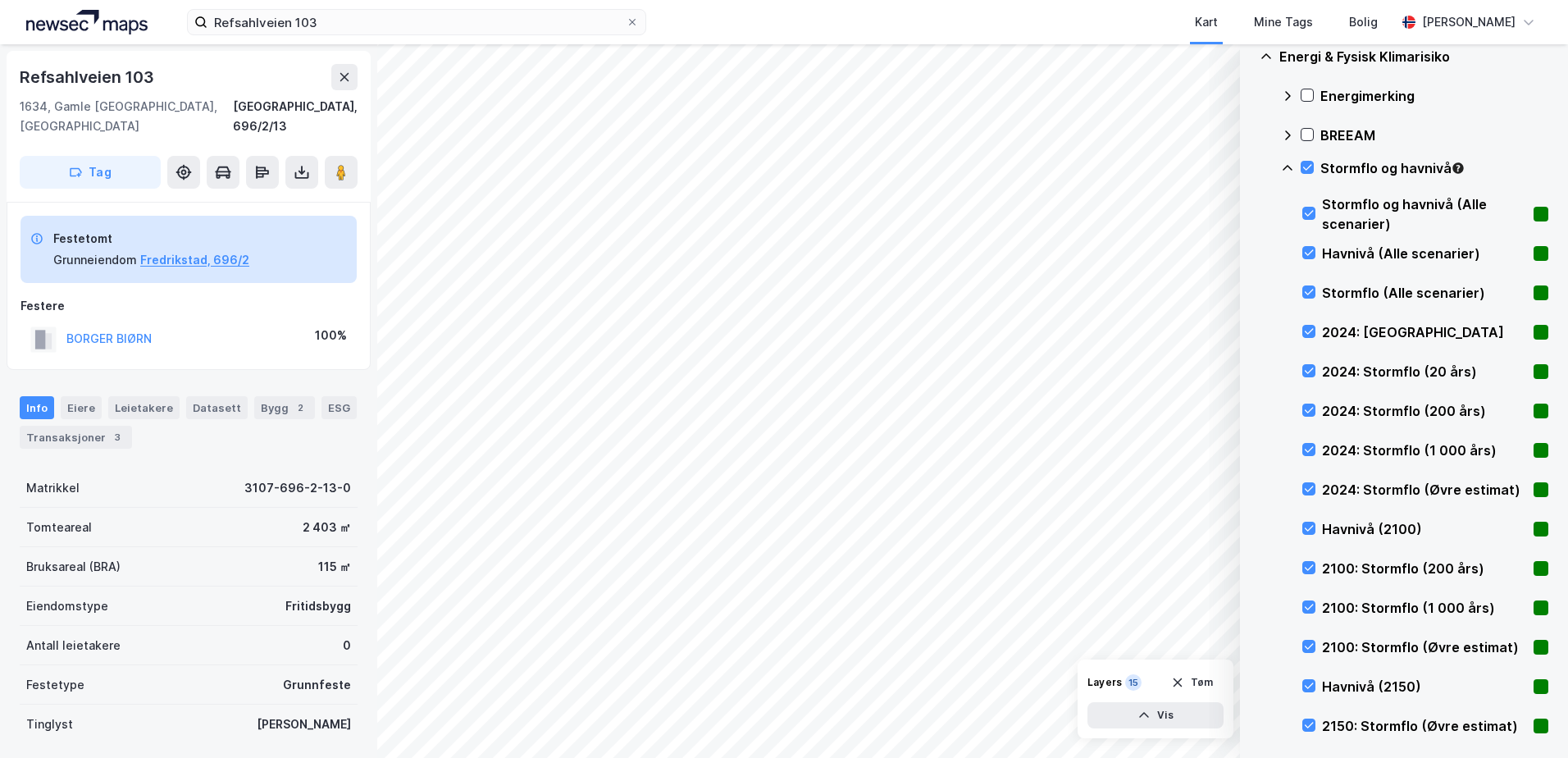
click at [1299, 163] on div "Stormflo og havnivå" at bounding box center [1414, 175] width 267 height 40
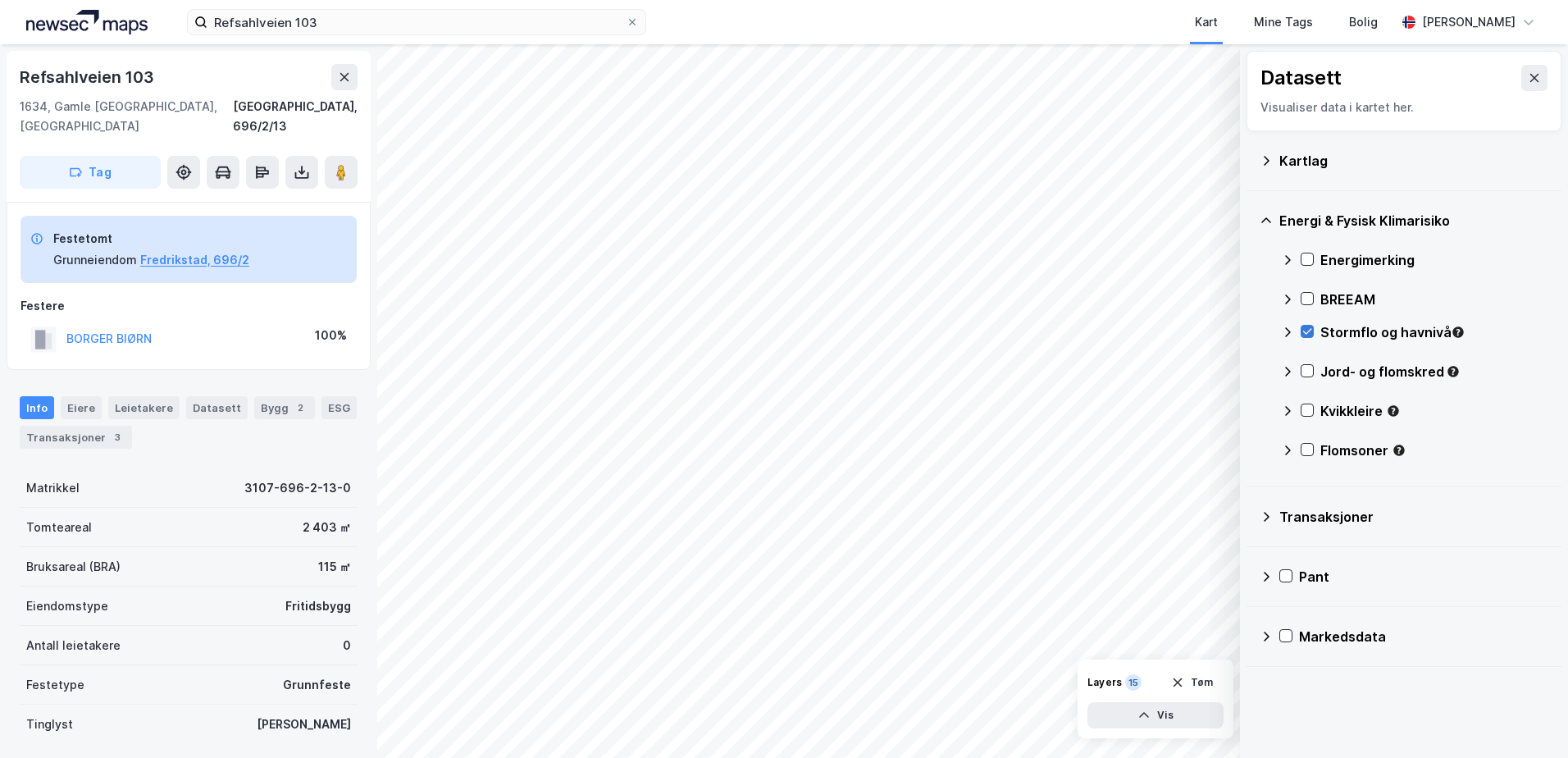
click at [1303, 330] on icon at bounding box center [1307, 331] width 11 height 11
click at [1303, 331] on icon at bounding box center [1307, 331] width 11 height 11
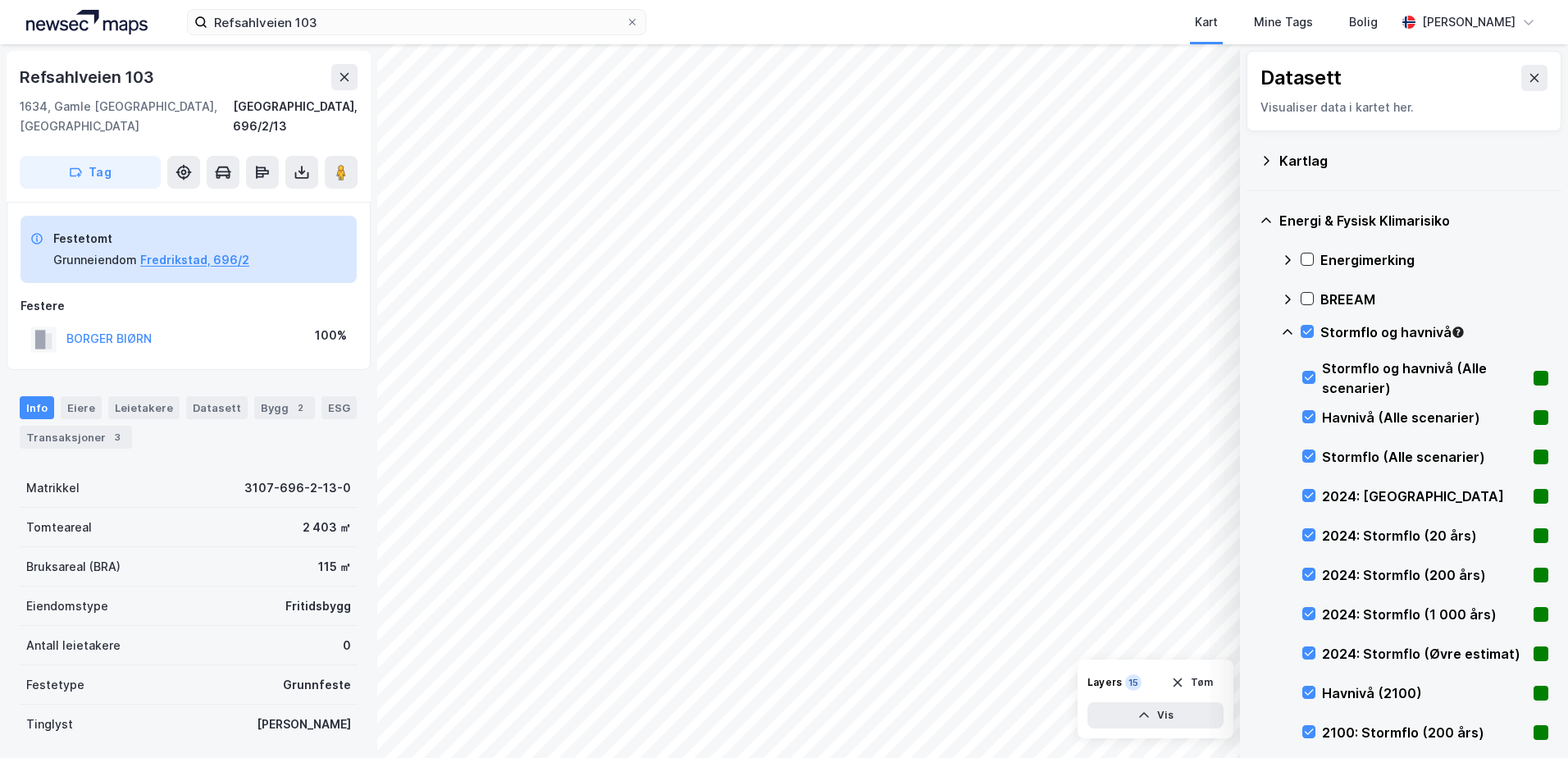
click at [1150, 730] on div "Layers 15 Tøm Vis" at bounding box center [1155, 699] width 155 height 79
click at [1154, 715] on button "Vis" at bounding box center [1154, 715] width 136 height 26
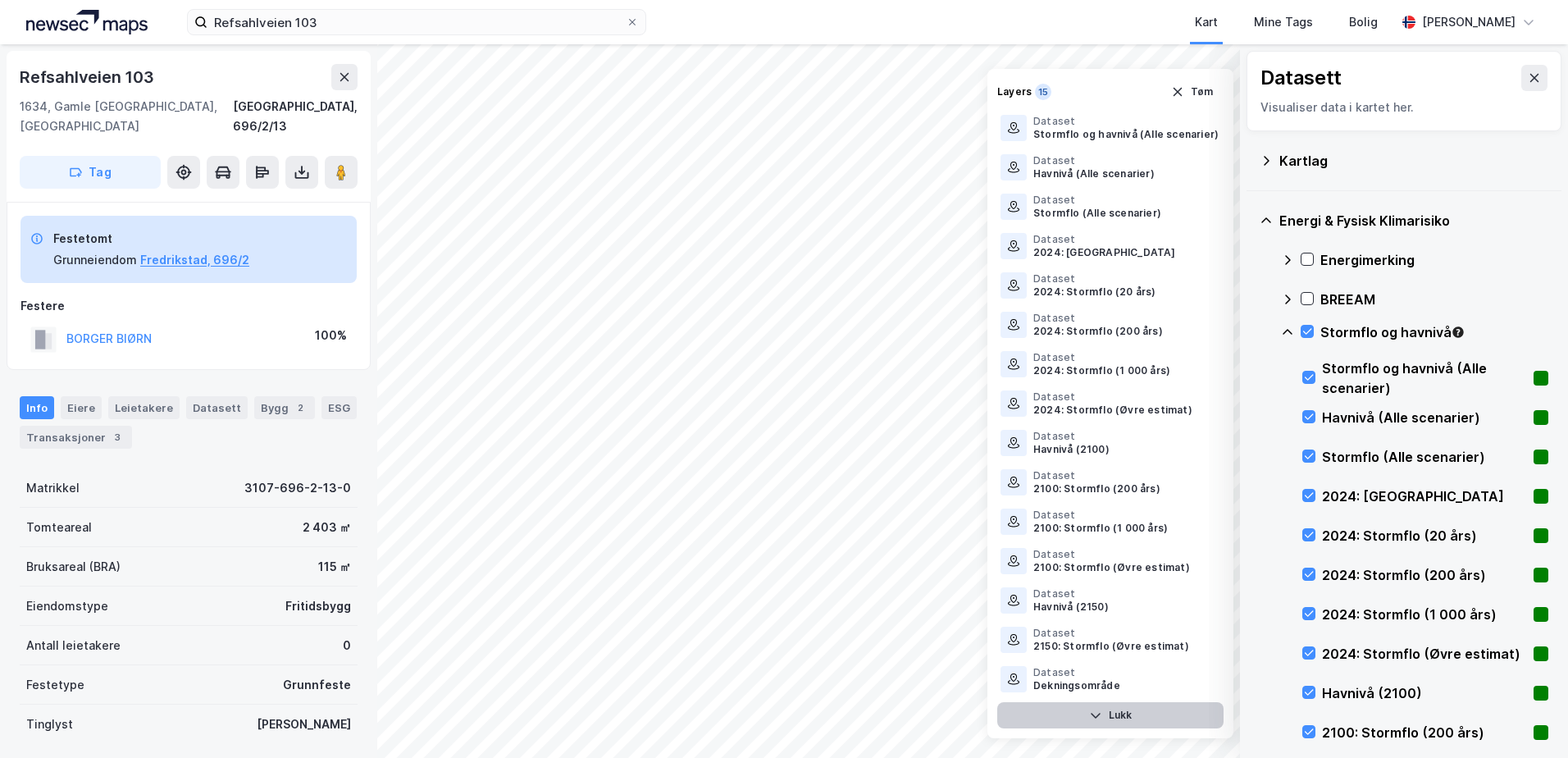
click at [1154, 715] on button "Lukk" at bounding box center [1110, 715] width 227 height 26
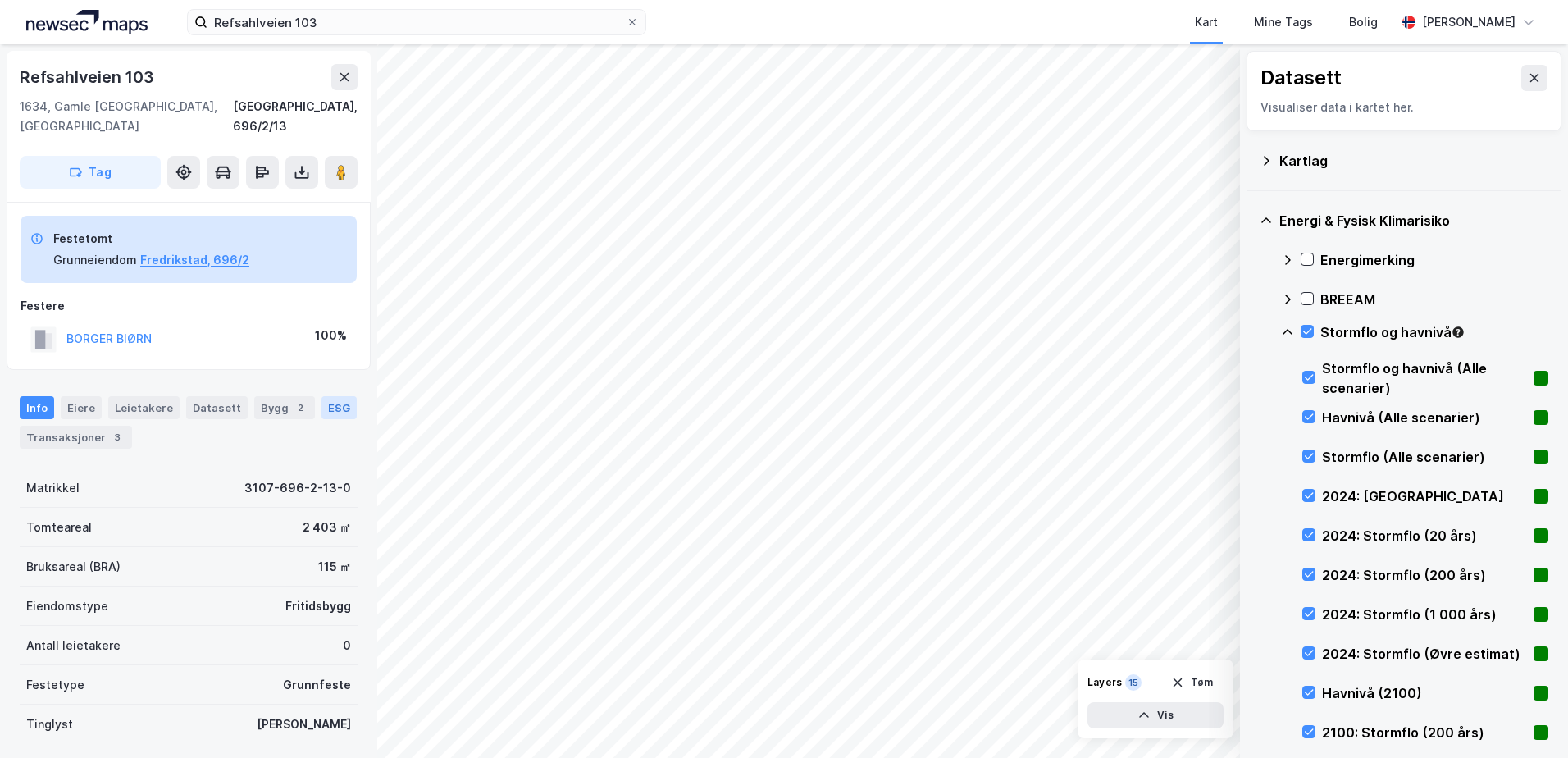
click at [326, 396] on div "ESG" at bounding box center [339, 407] width 35 height 23
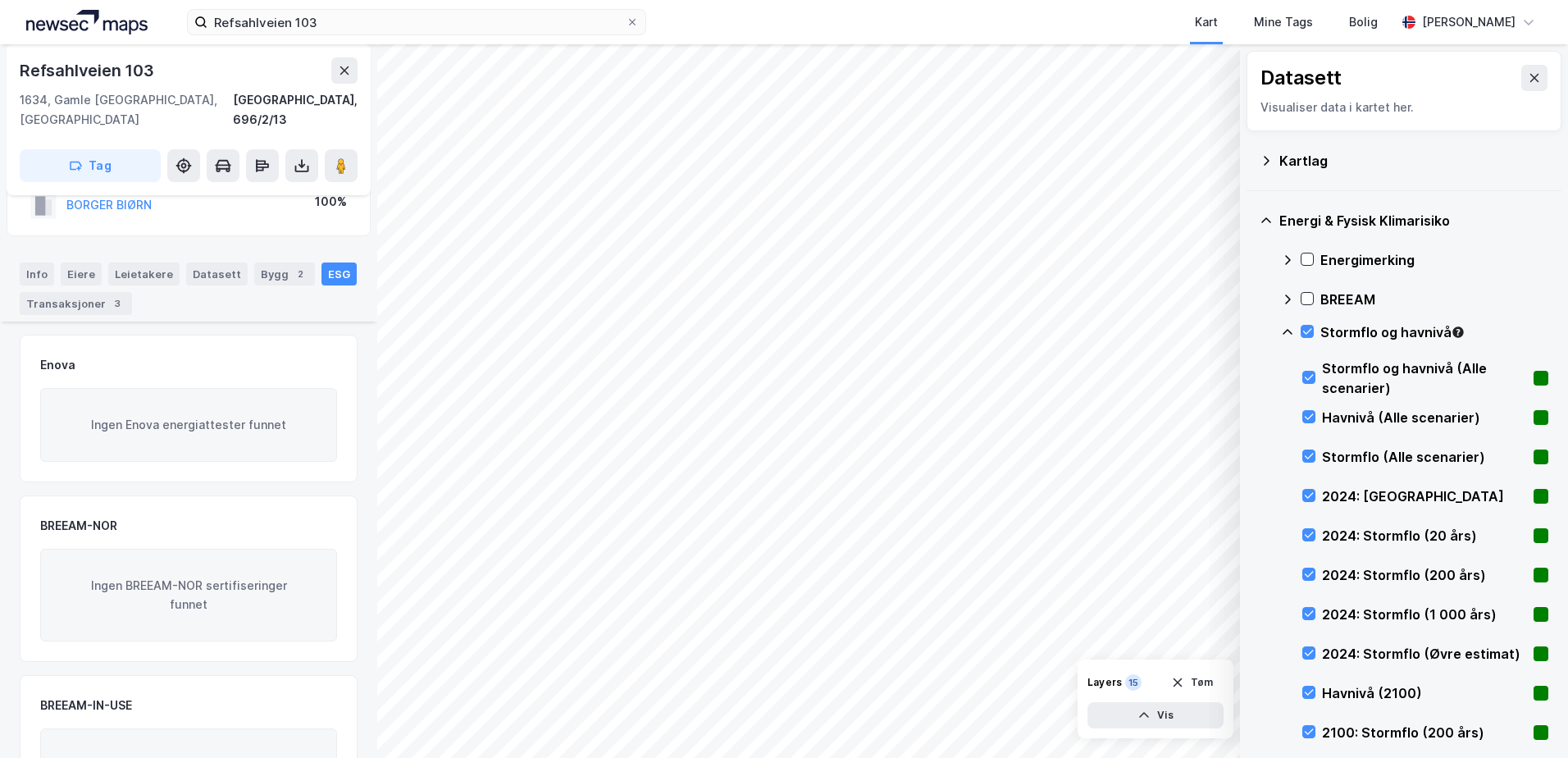
scroll to position [218, 0]
